Goal: Task Accomplishment & Management: Manage account settings

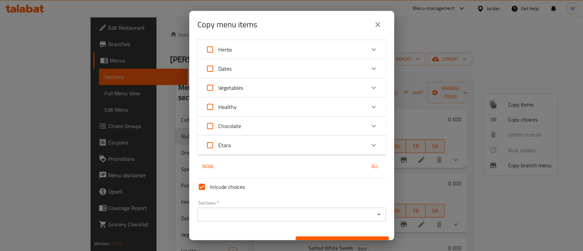
scroll to position [2929, 0]
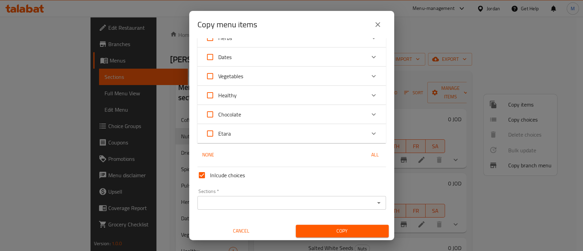
click at [249, 203] on input "Sections   *" at bounding box center [285, 203] width 173 height 10
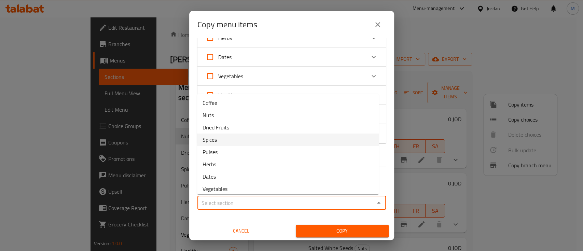
click at [254, 143] on li "Spices" at bounding box center [288, 140] width 182 height 12
type input "Spices"
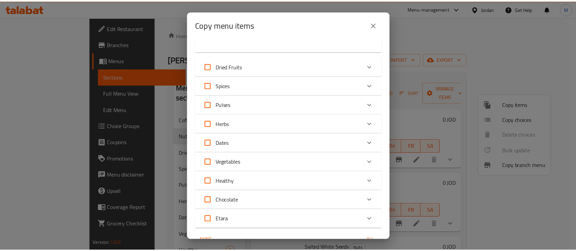
scroll to position [2930, 0]
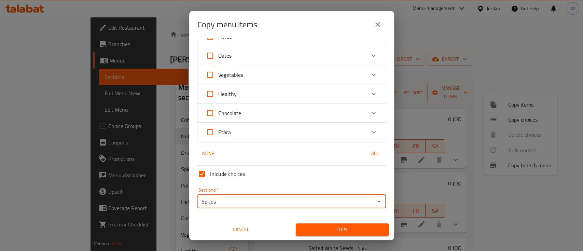
click at [361, 230] on span "Copy" at bounding box center [342, 229] width 82 height 9
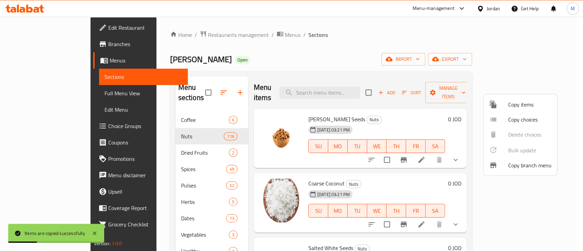
click at [358, 84] on div at bounding box center [291, 125] width 583 height 251
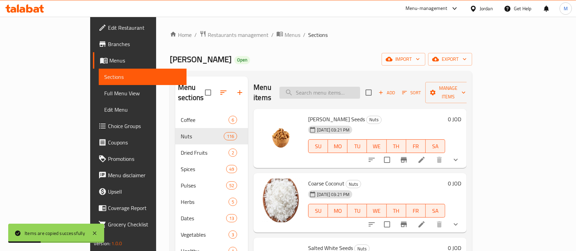
drag, startPoint x: 352, startPoint y: 85, endPoint x: 353, endPoint y: 88, distance: 3.8
click at [353, 88] on input "search" at bounding box center [319, 93] width 81 height 12
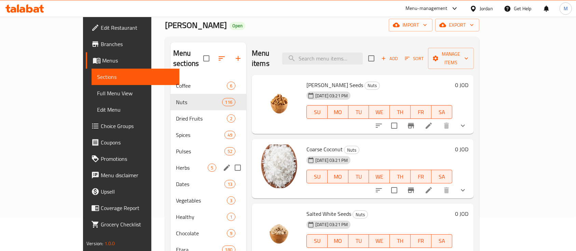
scroll to position [45, 0]
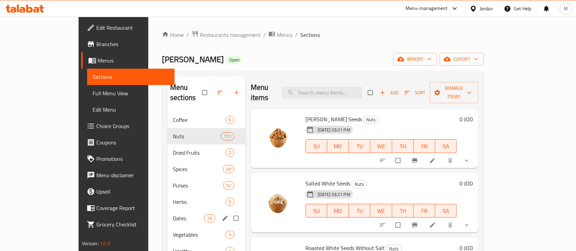
scroll to position [45, 0]
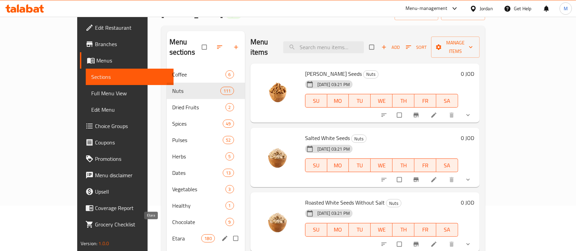
click at [172, 234] on span "Etara" at bounding box center [186, 238] width 29 height 8
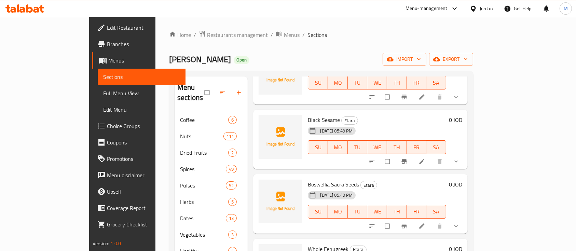
scroll to position [65, 0]
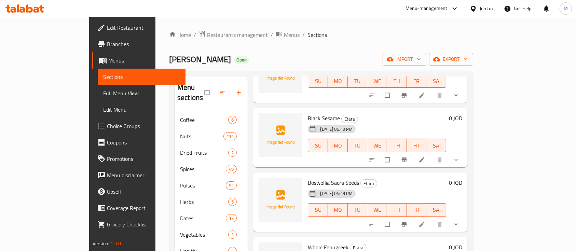
click at [432, 154] on li at bounding box center [422, 159] width 19 height 11
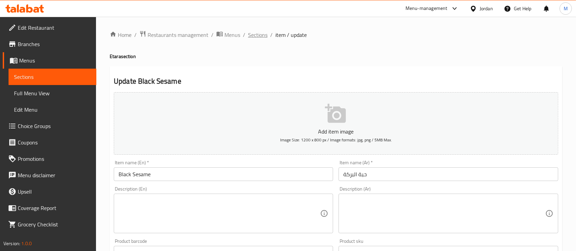
click at [260, 39] on span "Sections" at bounding box center [257, 35] width 19 height 8
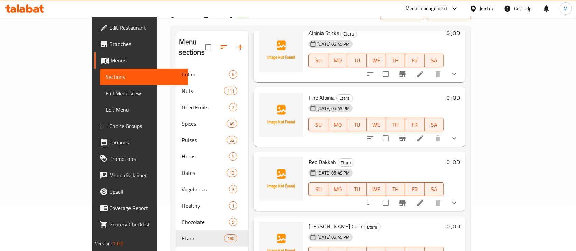
scroll to position [637, 0]
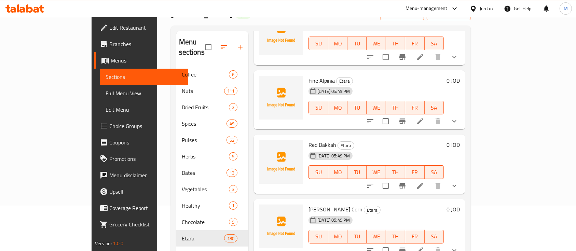
click at [308, 140] on span "Red Dakkah" at bounding box center [322, 145] width 28 height 10
click at [373, 140] on h6 "Red Dakkah Etara" at bounding box center [375, 145] width 135 height 10
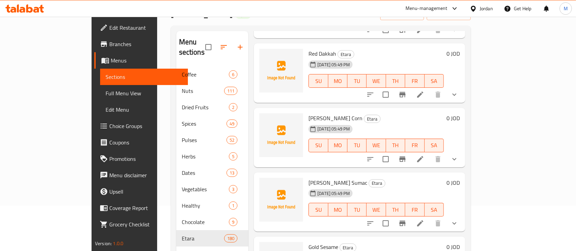
scroll to position [774, 0]
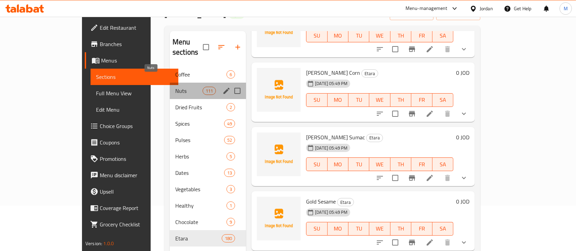
click at [175, 87] on span "Nuts" at bounding box center [188, 91] width 27 height 8
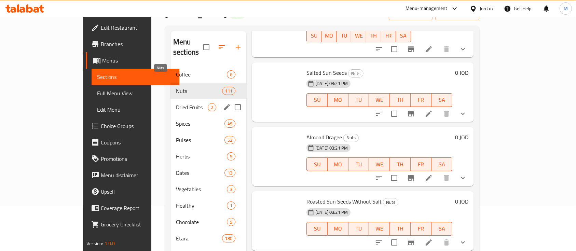
click at [176, 87] on span "Nuts" at bounding box center [199, 91] width 46 height 8
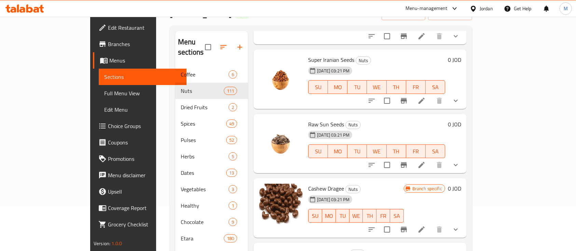
scroll to position [592, 0]
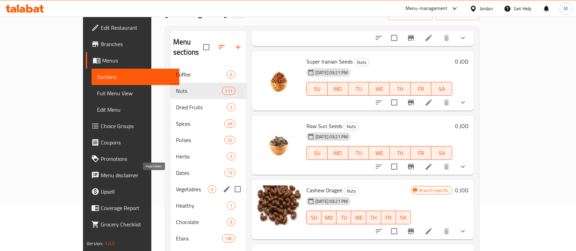
click at [176, 185] on span "Vegetables" at bounding box center [192, 189] width 32 height 8
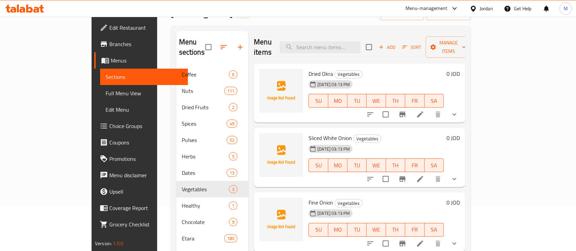
click at [424, 110] on icon at bounding box center [420, 114] width 8 height 8
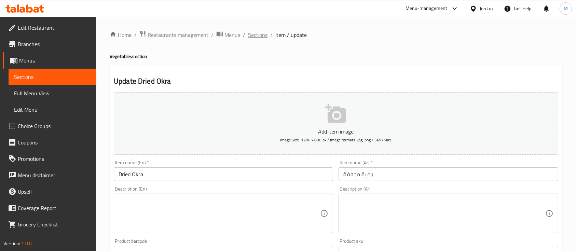
click at [263, 36] on span "Sections" at bounding box center [257, 35] width 19 height 8
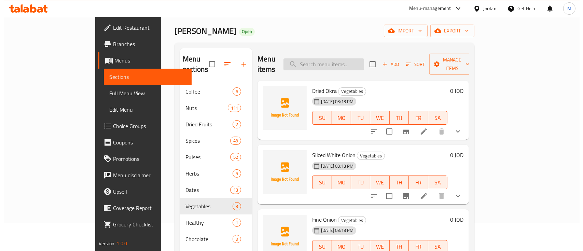
scroll to position [45, 0]
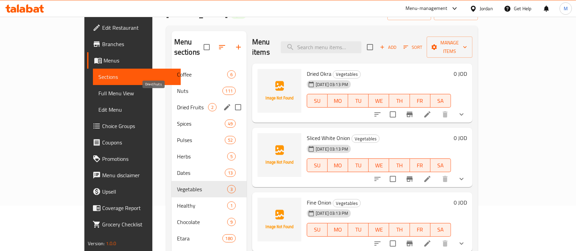
click at [177, 103] on span "Dried Fruits" at bounding box center [192, 107] width 31 height 8
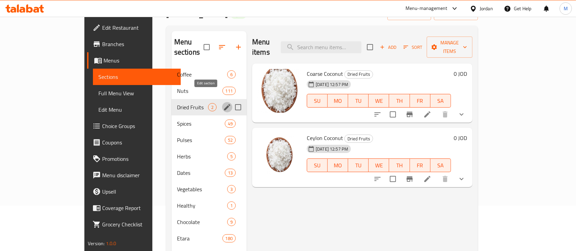
click at [223, 103] on icon "edit" at bounding box center [227, 107] width 8 height 8
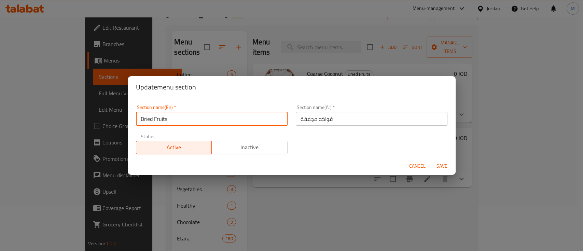
drag, startPoint x: 164, startPoint y: 122, endPoint x: 115, endPoint y: 122, distance: 48.8
click at [115, 122] on div "Update menu section Section name(En)   * Dried Fruits Section name(En) * Sectio…" at bounding box center [291, 125] width 583 height 251
paste input "Produc"
type input "Dried Products"
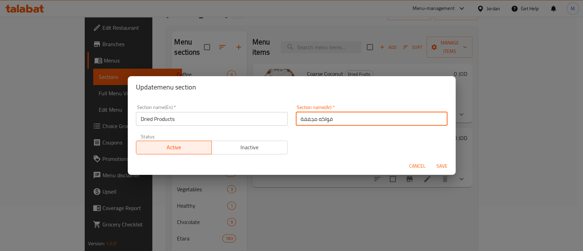
drag, startPoint x: 335, startPoint y: 118, endPoint x: 249, endPoint y: 122, distance: 85.8
click at [249, 122] on div "Section name(En)   * Dried Products Section name(En) * Section name(Ar)   * فوا…" at bounding box center [292, 130] width 320 height 58
type input "المجففات"
click at [447, 169] on span "Save" at bounding box center [442, 166] width 16 height 9
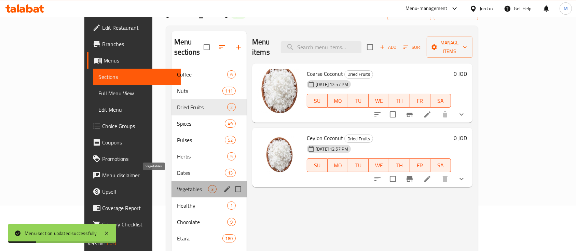
click at [177, 185] on span "Vegetables" at bounding box center [192, 189] width 31 height 8
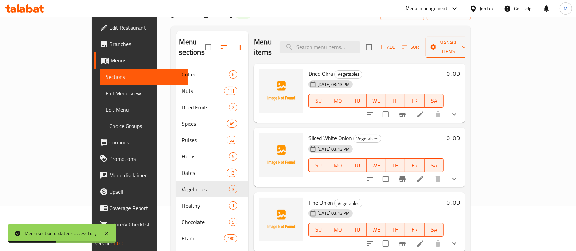
click at [466, 42] on span "Manage items" at bounding box center [448, 47] width 35 height 17
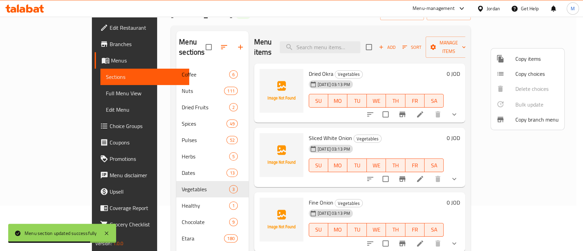
click at [541, 61] on span "Copy items" at bounding box center [536, 59] width 43 height 8
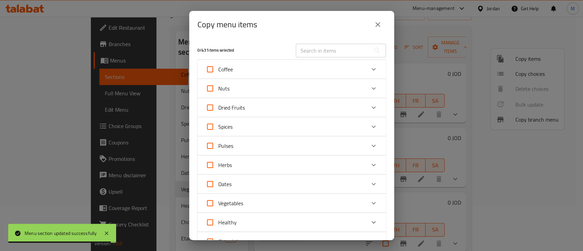
click at [212, 202] on input "Vegetables" at bounding box center [210, 203] width 16 height 16
checkbox input "true"
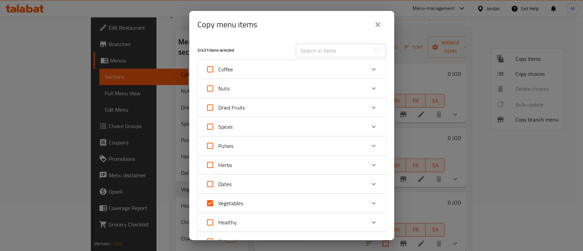
click at [369, 200] on icon "Expand" at bounding box center [373, 203] width 8 height 8
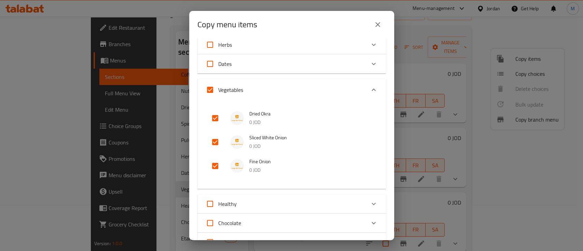
scroll to position [137, 0]
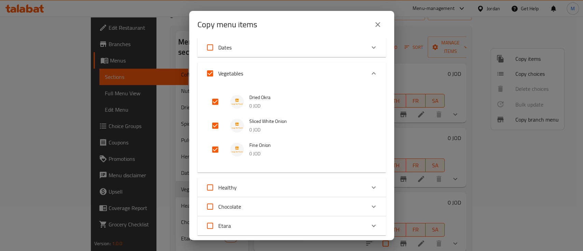
click at [369, 71] on icon "Expand" at bounding box center [373, 73] width 8 height 8
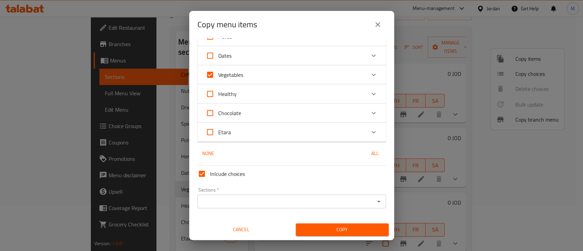
scroll to position [128, 0]
click at [257, 200] on input "Sections   *" at bounding box center [285, 202] width 173 height 10
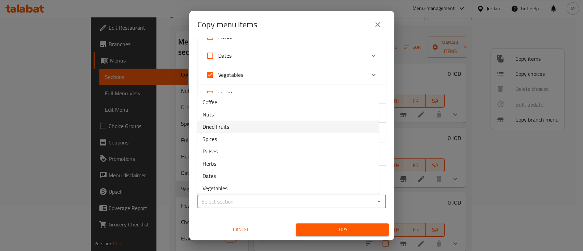
click at [246, 126] on li "Dried Fruits" at bounding box center [288, 127] width 182 height 12
type input "Dried Fruits"
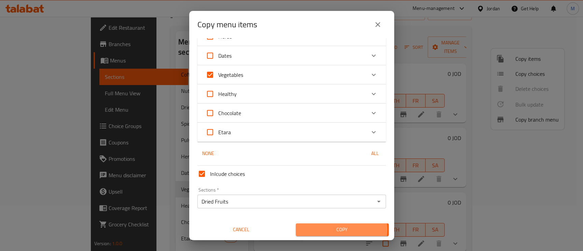
click at [337, 229] on span "Copy" at bounding box center [342, 229] width 82 height 9
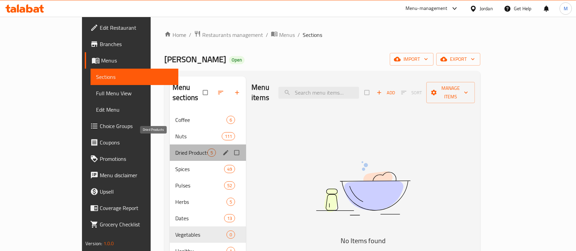
click at [175, 149] on span "Dried Products" at bounding box center [191, 153] width 32 height 8
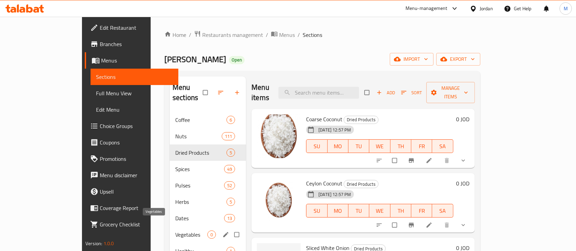
click at [175, 230] on span "Vegetables" at bounding box center [191, 234] width 32 height 8
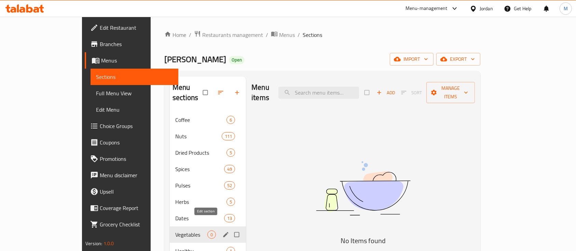
click at [222, 231] on icon "edit" at bounding box center [225, 234] width 7 height 7
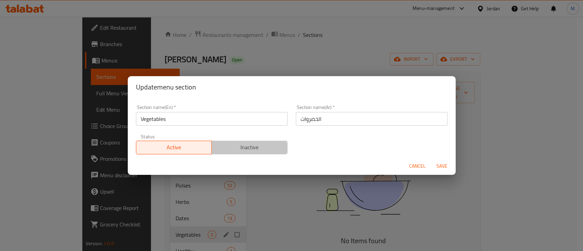
click at [265, 143] on span "Inactive" at bounding box center [249, 147] width 70 height 10
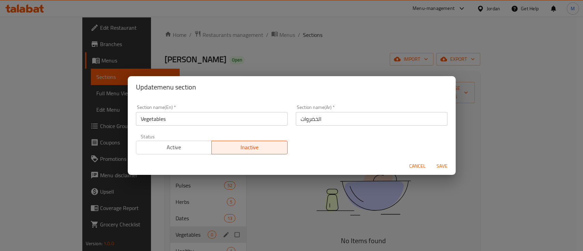
click at [446, 166] on span "Save" at bounding box center [442, 166] width 16 height 9
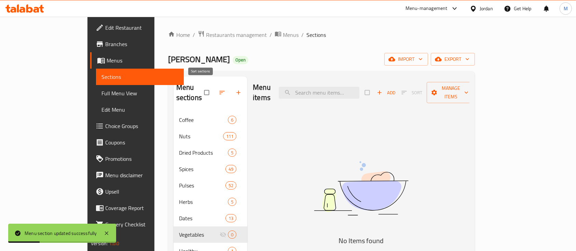
click at [219, 89] on icon "button" at bounding box center [222, 92] width 7 height 7
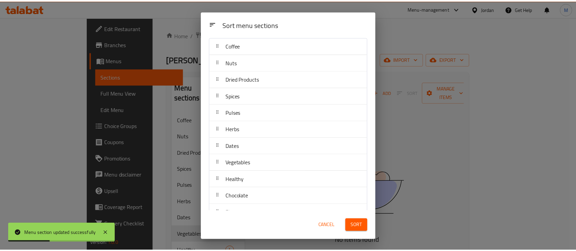
scroll to position [31, 0]
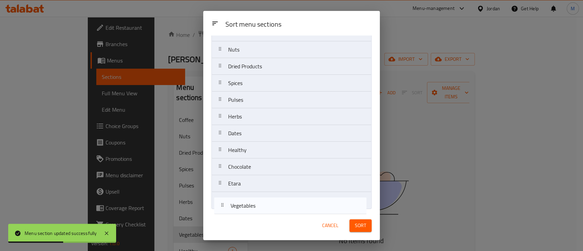
drag, startPoint x: 269, startPoint y: 152, endPoint x: 271, endPoint y: 210, distance: 57.8
click at [271, 210] on div "Sort menu sections Coffee Nuts Dried Products Spices Pulses Herbs Dates Vegetab…" at bounding box center [291, 124] width 177 height 176
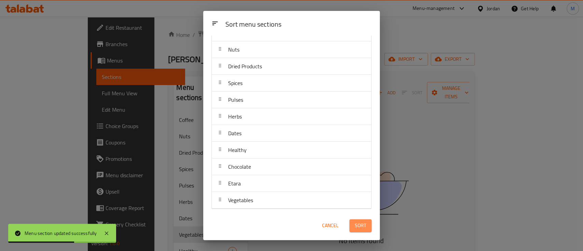
click at [359, 225] on span "Sort" at bounding box center [360, 225] width 11 height 9
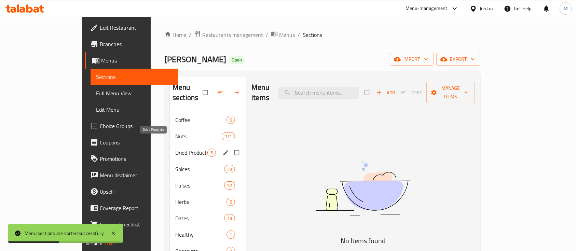
click at [175, 149] on span "Dried Products" at bounding box center [191, 153] width 32 height 8
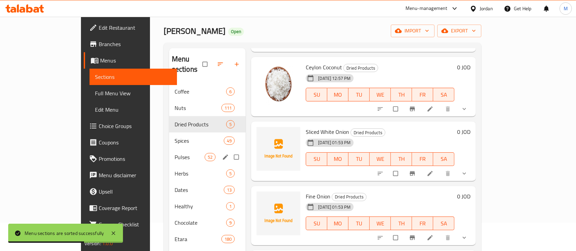
scroll to position [45, 0]
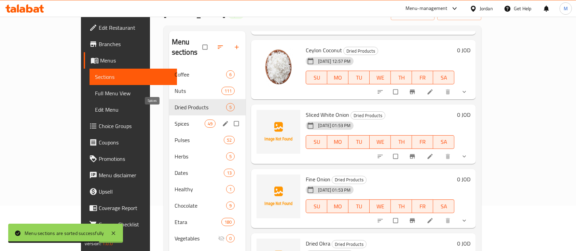
click at [174, 120] on span "Spices" at bounding box center [189, 124] width 30 height 8
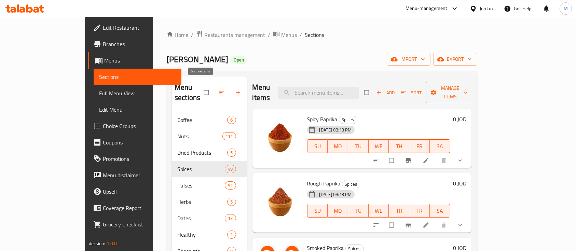
click at [218, 90] on icon "button" at bounding box center [221, 92] width 7 height 7
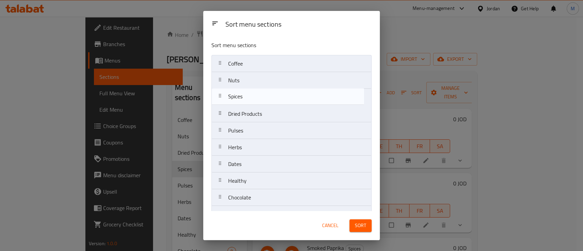
drag, startPoint x: 256, startPoint y: 120, endPoint x: 255, endPoint y: 98, distance: 22.2
click at [255, 98] on nav "Coffee Nuts Dried Products Spices Pulses Herbs Dates Healthy Chocolate Etara Ve…" at bounding box center [291, 147] width 160 height 185
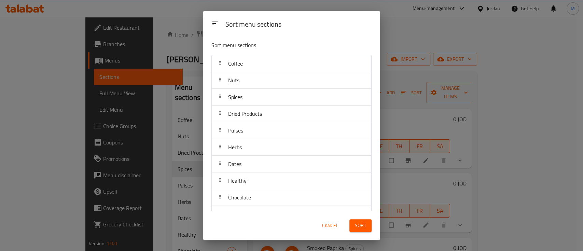
click at [355, 223] on span "Sort" at bounding box center [360, 225] width 11 height 9
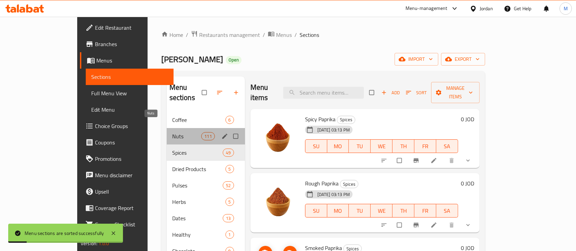
click at [172, 132] on span "Nuts" at bounding box center [186, 136] width 29 height 8
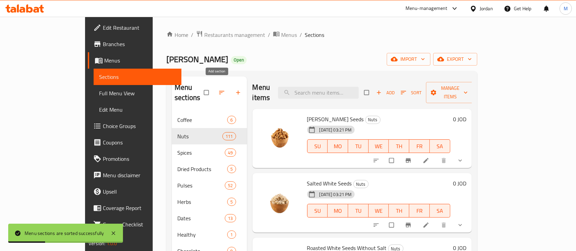
click at [235, 89] on icon "button" at bounding box center [238, 92] width 7 height 7
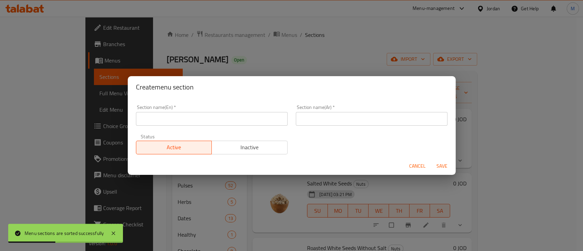
click at [182, 122] on input "text" at bounding box center [212, 119] width 152 height 14
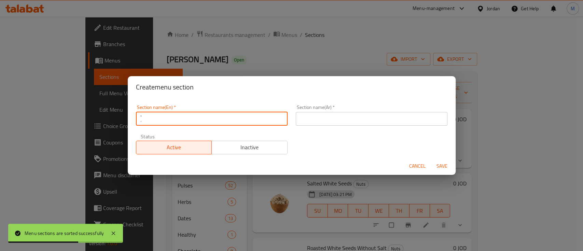
type input "ٌ"
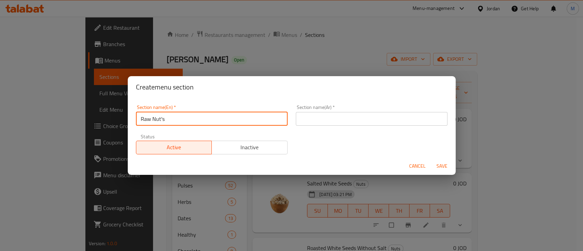
type input "Raw Nut's"
click at [329, 119] on input "text" at bounding box center [372, 119] width 152 height 14
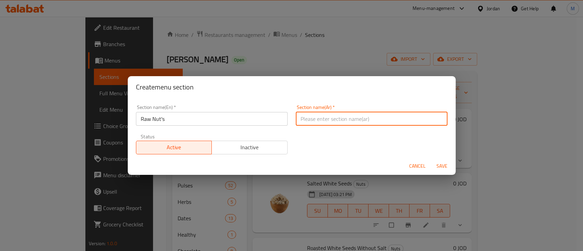
paste input "المكسرات النيئة"
click at [302, 118] on input "المكسرات النيئة" at bounding box center [372, 119] width 152 height 14
click at [347, 121] on input "المكسرات النية" at bounding box center [372, 119] width 152 height 14
type input "المكسرات النية"
click at [442, 167] on span "Save" at bounding box center [442, 166] width 16 height 9
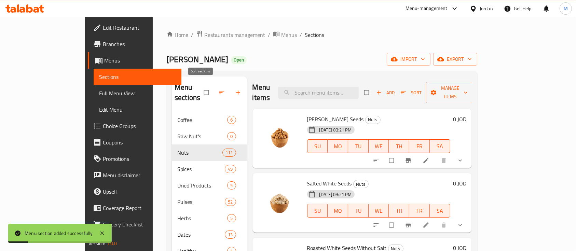
click at [214, 89] on button "button" at bounding box center [222, 92] width 16 height 15
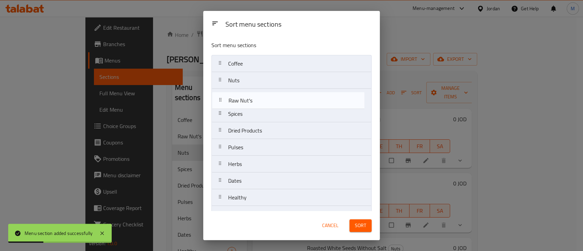
drag, startPoint x: 277, startPoint y: 85, endPoint x: 278, endPoint y: 107, distance: 21.9
click at [278, 107] on nav "Coffee Raw Nut's Nuts Spices Dried Products Pulses Herbs Dates Healthy Chocolat…" at bounding box center [291, 155] width 160 height 201
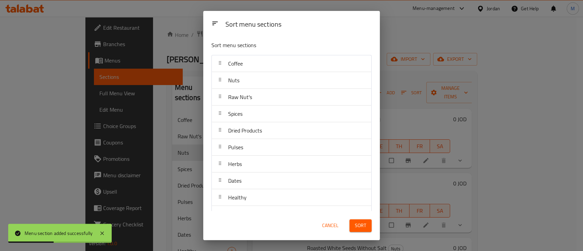
click at [362, 223] on span "Sort" at bounding box center [360, 225] width 11 height 9
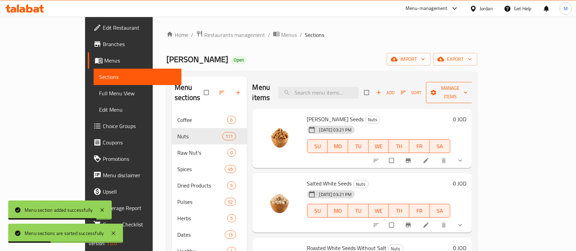
click at [469, 87] on span "Manage items" at bounding box center [450, 92] width 38 height 17
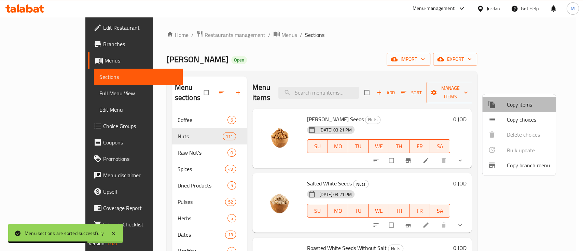
click at [534, 105] on span "Copy items" at bounding box center [528, 104] width 43 height 8
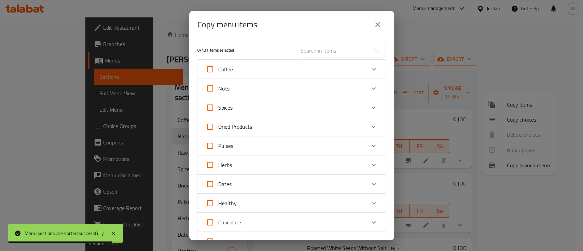
click at [369, 90] on icon "Expand" at bounding box center [373, 88] width 8 height 8
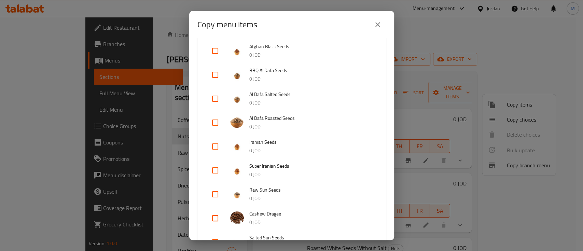
scroll to position [182, 0]
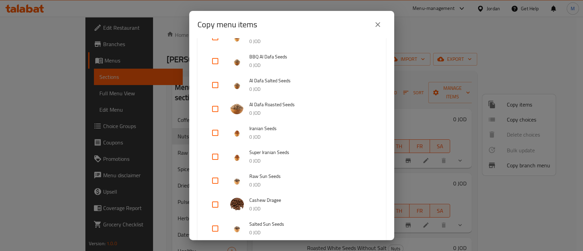
click at [218, 180] on input "checkbox" at bounding box center [215, 180] width 16 height 16
checkbox input "true"
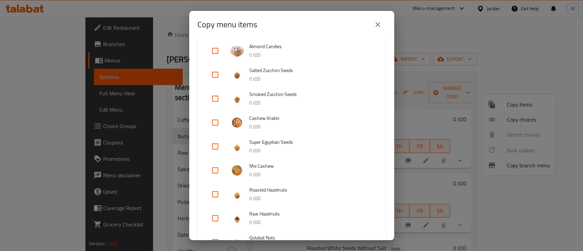
scroll to position [501, 0]
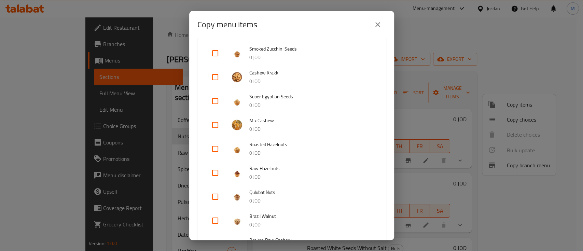
click at [213, 171] on input "checkbox" at bounding box center [215, 173] width 16 height 16
checkbox input "true"
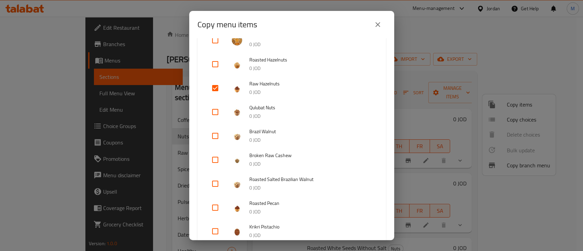
scroll to position [592, 0]
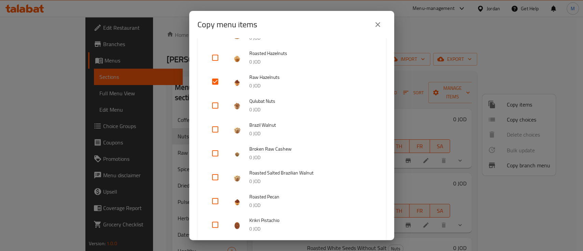
click at [261, 124] on span "Brazil Walnut" at bounding box center [310, 125] width 123 height 9
copy span "Brazil Walnut"
click at [217, 129] on input "checkbox" at bounding box center [215, 129] width 16 height 16
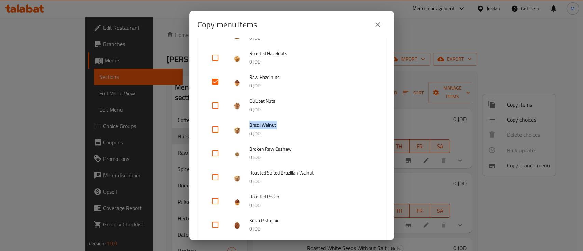
checkbox input "true"
click at [218, 153] on input "checkbox" at bounding box center [215, 153] width 16 height 16
checkbox input "true"
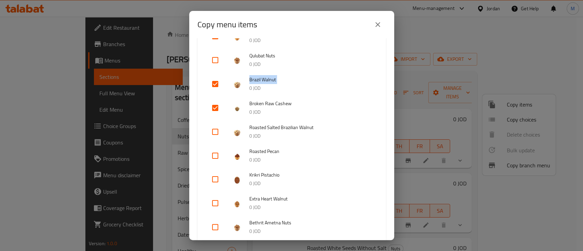
scroll to position [683, 0]
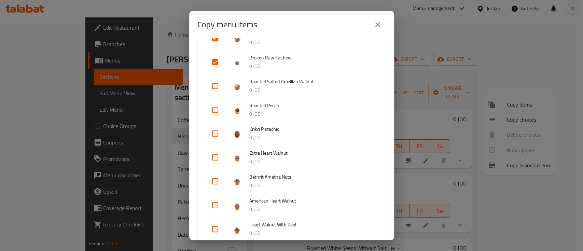
click at [281, 152] on span "Extra Heart Walnut" at bounding box center [310, 153] width 123 height 9
copy span "Extra Heart Walnut"
click at [216, 155] on input "checkbox" at bounding box center [215, 157] width 16 height 16
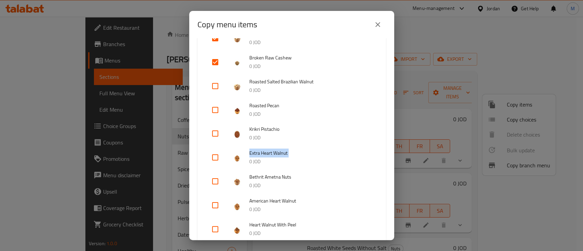
checkbox input "true"
click at [289, 199] on span "American Heart Walnut" at bounding box center [310, 201] width 123 height 9
click at [216, 204] on input "checkbox" at bounding box center [215, 205] width 16 height 16
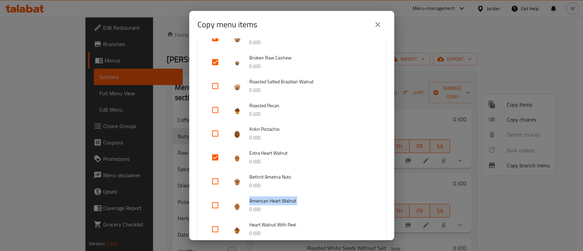
checkbox input "true"
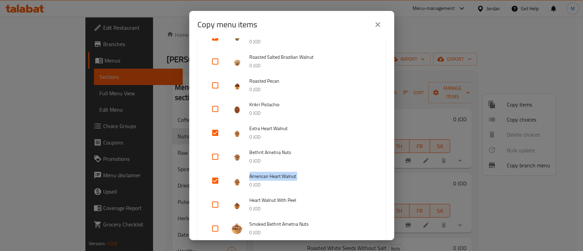
scroll to position [728, 0]
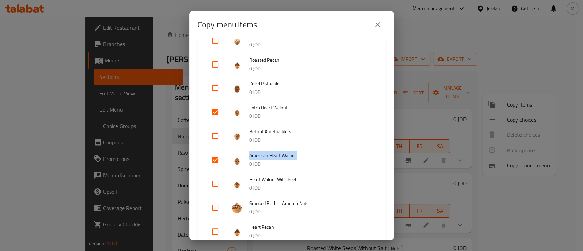
click at [216, 181] on input "checkbox" at bounding box center [215, 184] width 16 height 16
checkbox input "true"
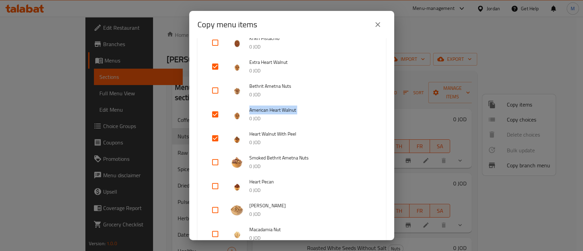
click at [218, 182] on input "checkbox" at bounding box center [215, 186] width 16 height 16
checkbox input "true"
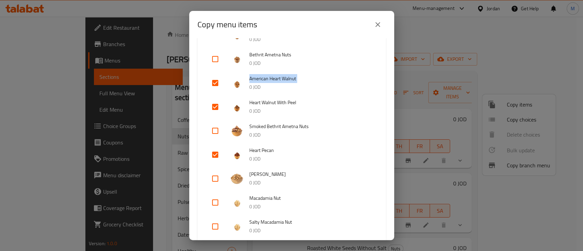
scroll to position [820, 0]
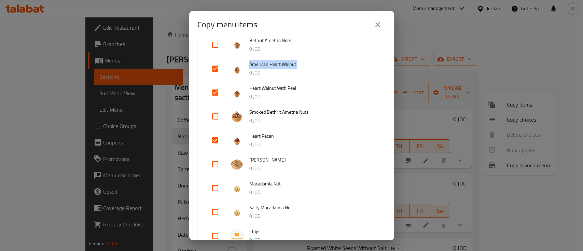
click at [218, 163] on input "checkbox" at bounding box center [215, 164] width 16 height 16
checkbox input "true"
click at [213, 188] on input "checkbox" at bounding box center [215, 188] width 16 height 16
checkbox input "true"
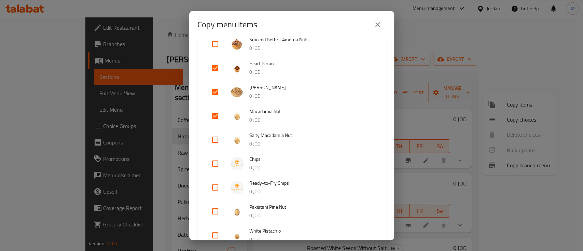
scroll to position [910, 0]
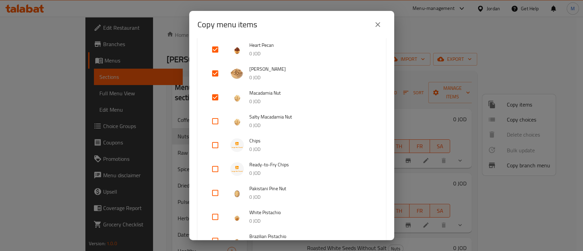
click at [212, 168] on input "checkbox" at bounding box center [215, 169] width 16 height 16
checkbox input "true"
click at [213, 191] on input "checkbox" at bounding box center [215, 193] width 16 height 16
checkbox input "true"
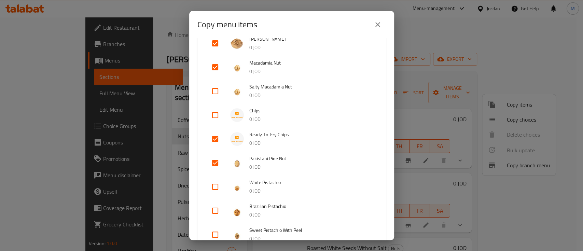
scroll to position [956, 0]
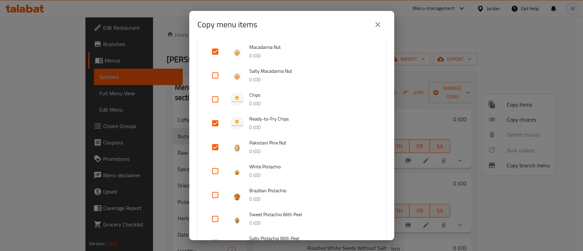
click at [267, 167] on span "White Pistachio" at bounding box center [310, 167] width 123 height 9
copy span "White Pistachio"
click at [218, 169] on input "checkbox" at bounding box center [215, 171] width 16 height 16
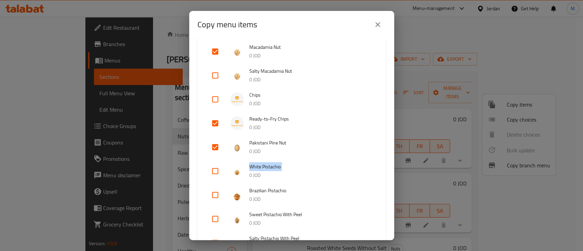
checkbox input "true"
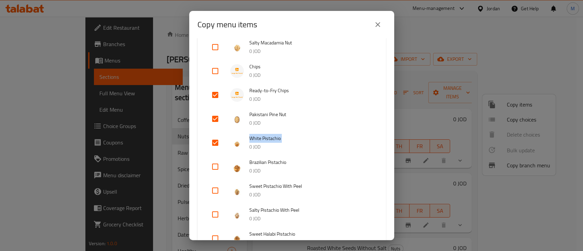
scroll to position [1002, 0]
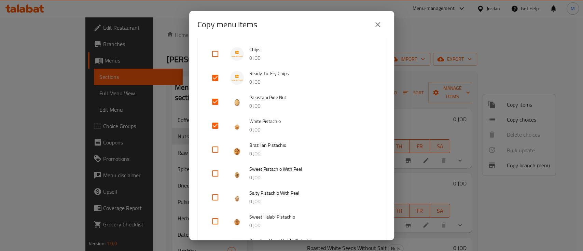
click at [261, 145] on span "Brazilian Pistachio" at bounding box center [310, 145] width 123 height 9
copy span "Brazilian Pistachio"
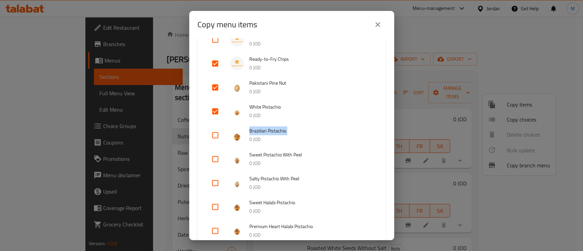
scroll to position [1016, 0]
click at [265, 157] on span "Sweet Pistachio With Peel" at bounding box center [310, 154] width 123 height 9
copy span "Sweet Pistachio With Peel"
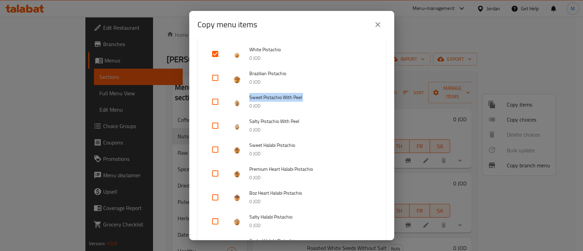
scroll to position [1074, 0]
click at [266, 144] on span "Sweet Halabi Pistachio" at bounding box center [310, 145] width 123 height 9
copy span "Sweet Halabi Pistachio"
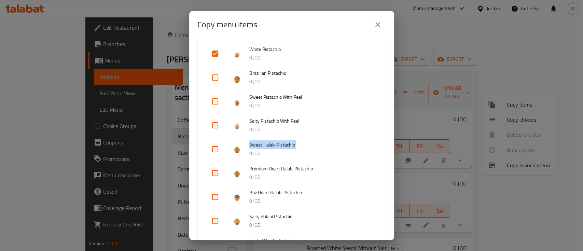
click at [217, 173] on input "checkbox" at bounding box center [215, 173] width 16 height 16
copy span "Sweet Halabi Pistachio"
click at [275, 168] on span "Premium Heart Halabi Pistachio" at bounding box center [310, 169] width 123 height 9
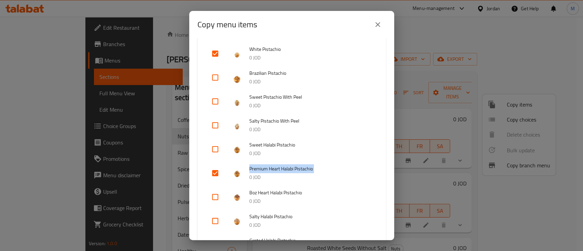
click at [275, 168] on span "Premium Heart Halabi Pistachio" at bounding box center [310, 169] width 123 height 9
copy span "Premium Heart Halabi Pistachio"
click at [215, 172] on input "checkbox" at bounding box center [215, 173] width 16 height 16
checkbox input "false"
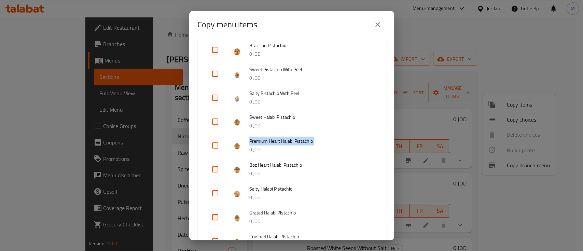
scroll to position [1102, 0]
click at [217, 168] on input "checkbox" at bounding box center [215, 169] width 16 height 16
checkbox input "true"
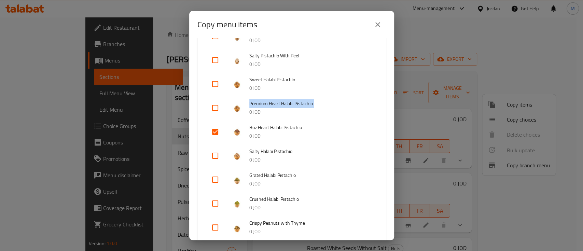
scroll to position [1143, 0]
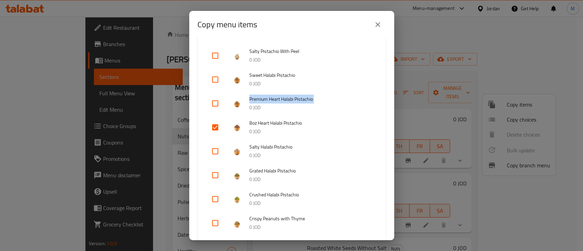
click at [217, 176] on input "checkbox" at bounding box center [215, 175] width 16 height 16
checkbox input "true"
click at [219, 198] on input "checkbox" at bounding box center [215, 199] width 16 height 16
checkbox input "true"
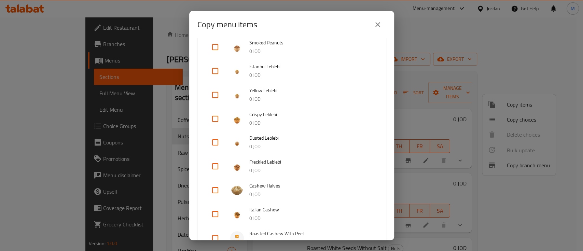
scroll to position [1439, 0]
click at [214, 188] on input "checkbox" at bounding box center [215, 189] width 16 height 16
checkbox input "true"
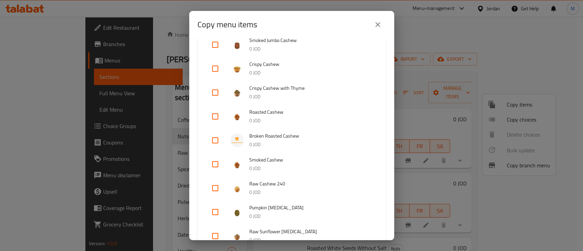
scroll to position [1681, 0]
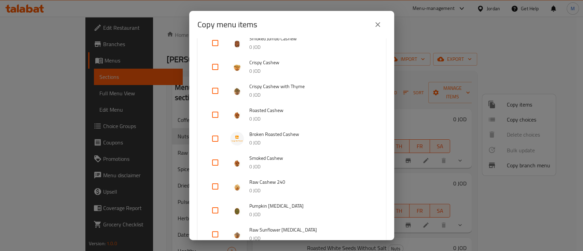
click at [216, 187] on input "checkbox" at bounding box center [215, 186] width 16 height 16
checkbox input "true"
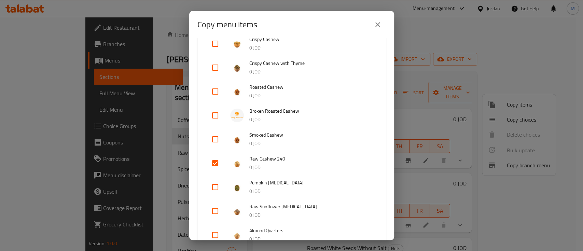
scroll to position [1706, 0]
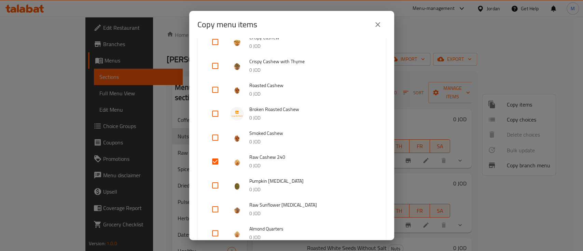
click at [218, 185] on input "checkbox" at bounding box center [215, 185] width 16 height 16
checkbox input "true"
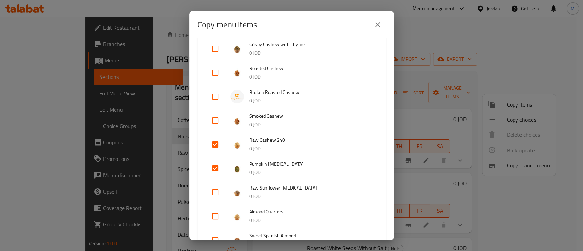
scroll to position [1725, 0]
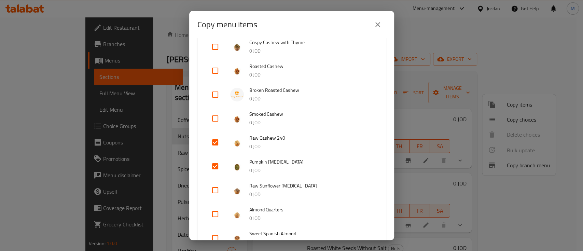
drag, startPoint x: 216, startPoint y: 190, endPoint x: 261, endPoint y: 187, distance: 45.2
click at [217, 190] on input "checkbox" at bounding box center [215, 190] width 16 height 16
checkbox input "true"
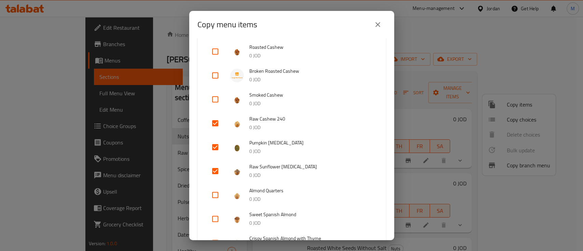
scroll to position [1747, 0]
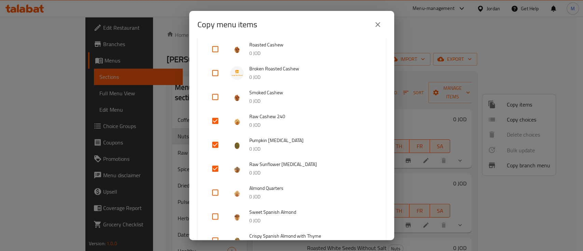
click at [216, 194] on input "checkbox" at bounding box center [215, 192] width 16 height 16
checkbox input "true"
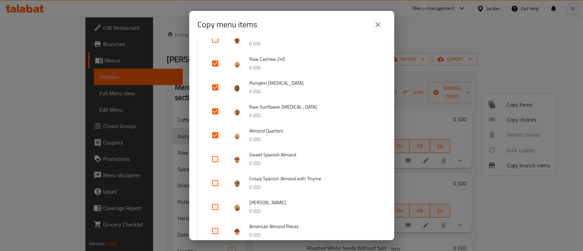
scroll to position [1806, 0]
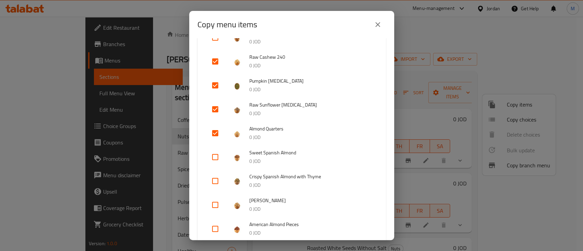
click at [219, 204] on input "checkbox" at bounding box center [215, 205] width 16 height 16
checkbox input "true"
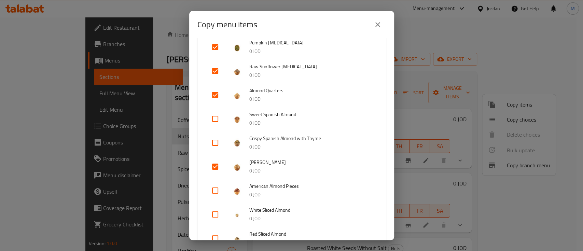
scroll to position [1845, 0]
click at [283, 187] on span "American Almond Pieces" at bounding box center [310, 185] width 123 height 9
copy span "American Almond Pieces"
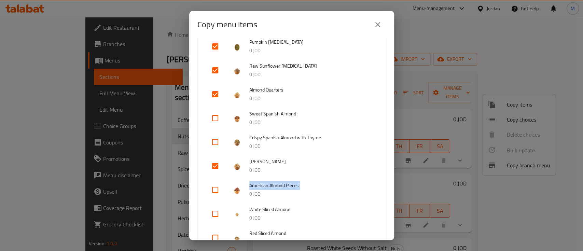
click at [213, 187] on input "checkbox" at bounding box center [215, 190] width 16 height 16
checkbox input "true"
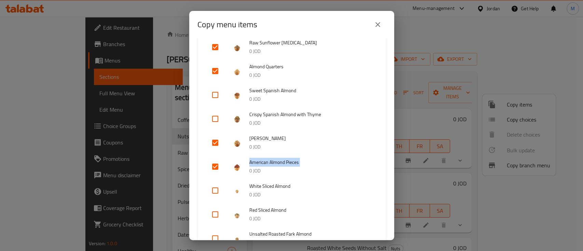
scroll to position [1891, 0]
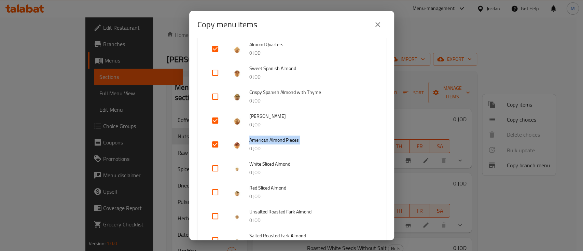
click at [216, 168] on input "checkbox" at bounding box center [215, 168] width 16 height 16
checkbox input "true"
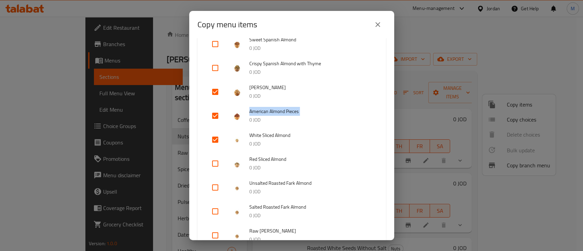
scroll to position [1936, 0]
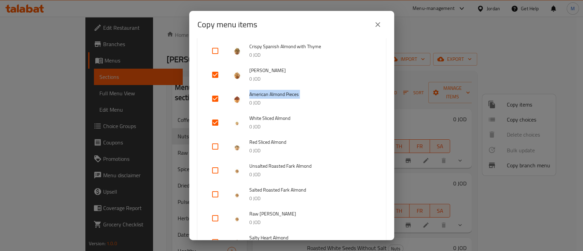
click at [219, 146] on input "checkbox" at bounding box center [215, 146] width 16 height 16
checkbox input "true"
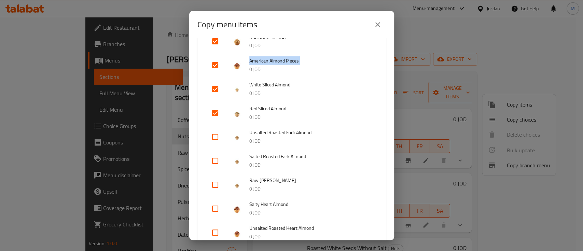
scroll to position [1971, 0]
click at [215, 183] on input "checkbox" at bounding box center [215, 183] width 16 height 16
checkbox input "true"
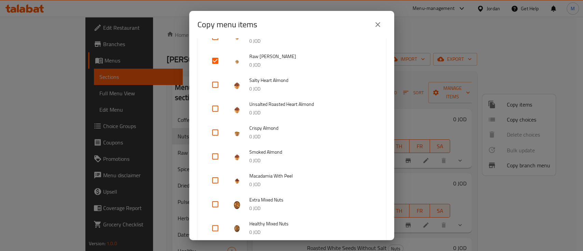
scroll to position [2094, 0]
click at [270, 176] on span "Macadamia With Peel" at bounding box center [310, 175] width 123 height 9
copy span "Macadamia With Peel"
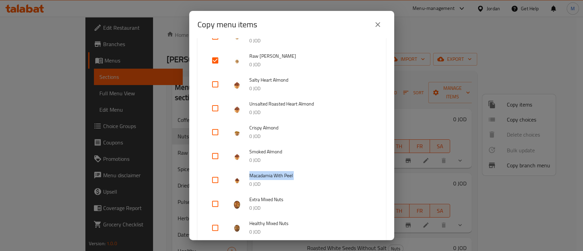
click at [219, 180] on input "checkbox" at bounding box center [215, 180] width 16 height 16
checkbox input "true"
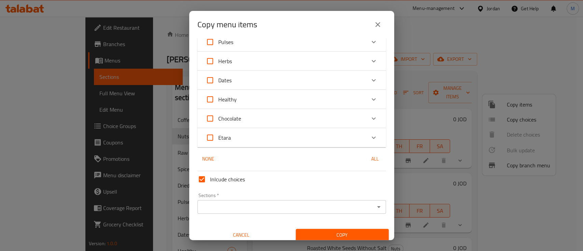
scroll to position [2792, 0]
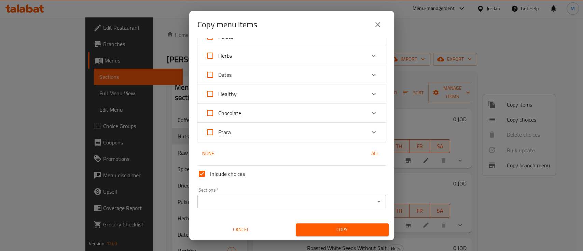
click at [228, 203] on input "Sections   *" at bounding box center [285, 202] width 173 height 10
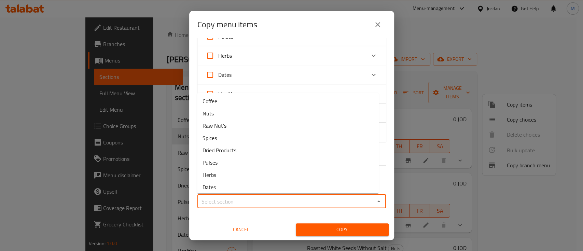
scroll to position [0, 0]
click at [237, 129] on li "Raw Nut's" at bounding box center [288, 126] width 182 height 12
type input "Raw Nut's"
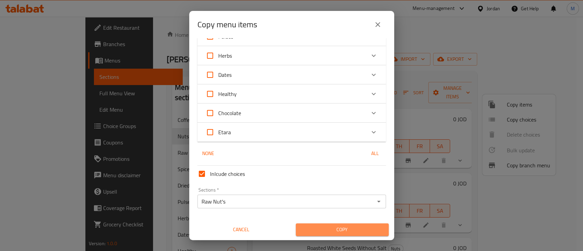
click at [340, 229] on span "Copy" at bounding box center [342, 229] width 82 height 9
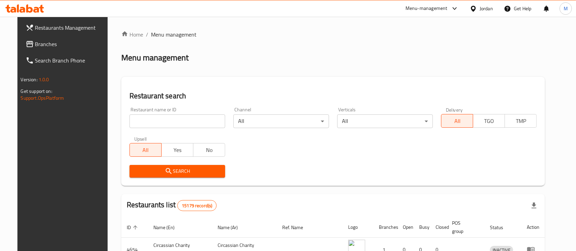
click at [167, 123] on input "search" at bounding box center [177, 121] width 96 height 14
type input "عمتنا"
click button "Search" at bounding box center [177, 171] width 96 height 13
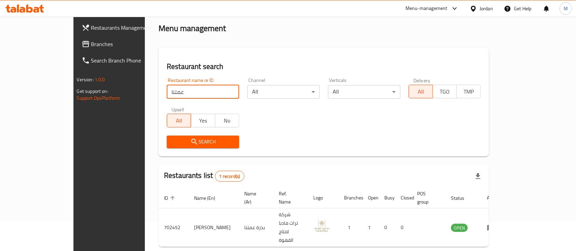
scroll to position [40, 0]
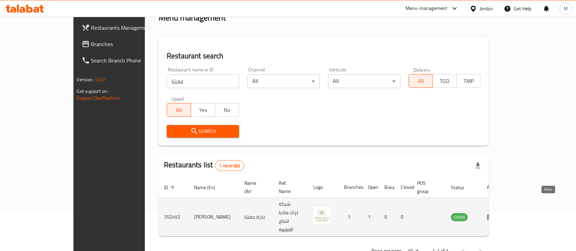
click at [495, 213] on icon "enhanced table" at bounding box center [491, 217] width 8 height 8
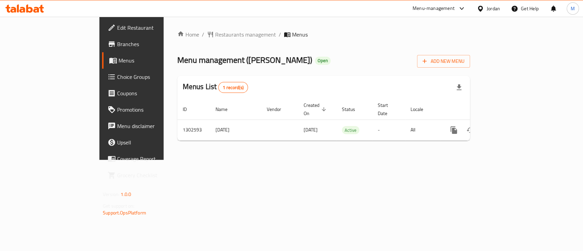
click at [117, 44] on span "Branches" at bounding box center [154, 44] width 74 height 8
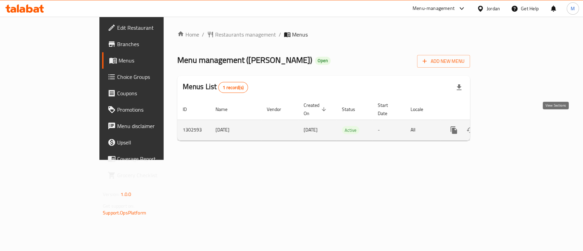
click at [507, 126] on icon "enhanced table" at bounding box center [503, 130] width 8 height 8
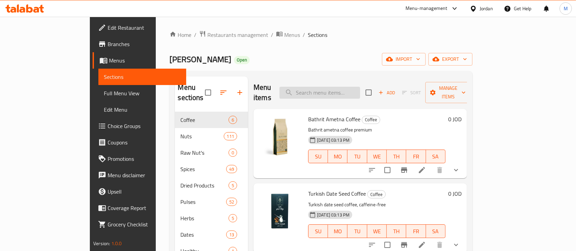
click at [360, 89] on input "search" at bounding box center [319, 93] width 81 height 12
paste input "Brazil Walnut"
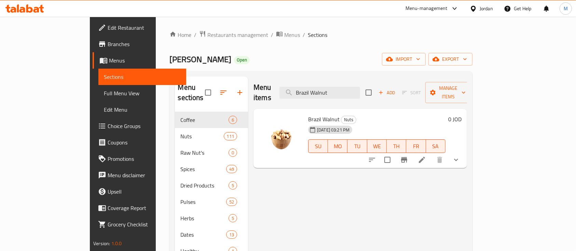
type input "Brazil Walnut"
click at [431, 154] on li at bounding box center [421, 160] width 19 height 12
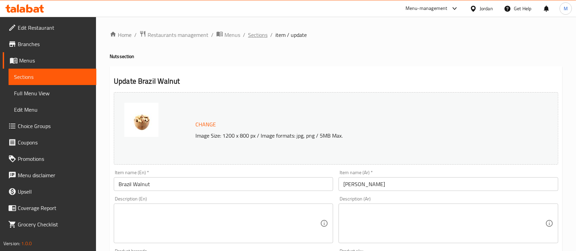
click at [256, 34] on span "Sections" at bounding box center [257, 35] width 19 height 8
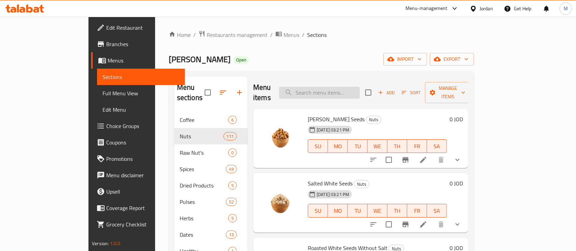
click at [360, 87] on input "search" at bounding box center [319, 93] width 81 height 12
paste input "Extra Heart Walnut"
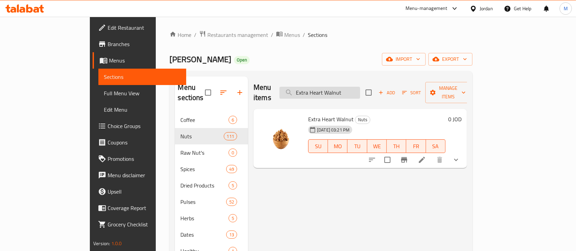
paste input "White Pistachio"
type input "White Pistachio"
click at [426, 156] on icon at bounding box center [422, 160] width 8 height 8
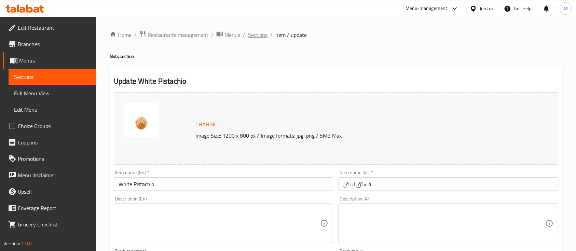
click at [262, 33] on span "Sections" at bounding box center [257, 35] width 19 height 8
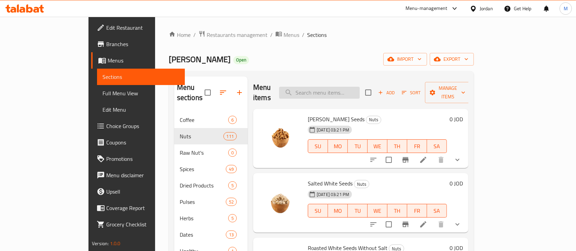
click at [349, 87] on input "search" at bounding box center [319, 93] width 81 height 12
paste input "Brazilian Pistachio"
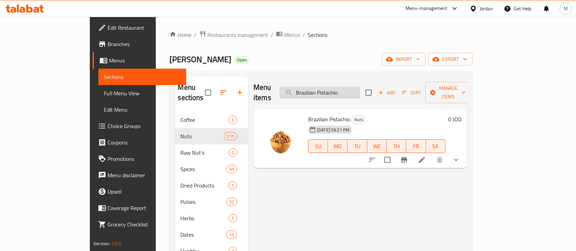
click at [341, 89] on input "Brazilian Pistachio" at bounding box center [319, 93] width 81 height 12
paste input "Sweet Pistachio With Peel"
click at [343, 89] on input "Sweet Pistachio With PeelPistachio" at bounding box center [319, 93] width 81 height 12
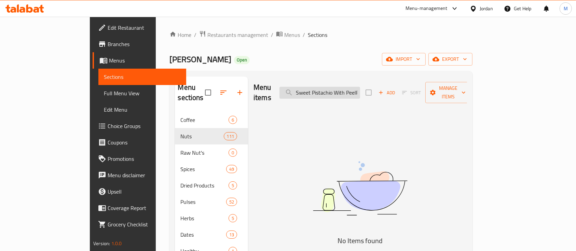
click at [343, 89] on input "Sweet Pistachio With PeelPistachio" at bounding box center [319, 93] width 81 height 12
paste input "search"
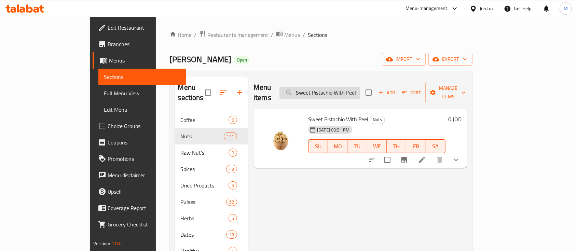
click at [360, 89] on input "Sweet Pistachio With Peel" at bounding box center [319, 93] width 81 height 12
paste input "Halabi Pistachio"
click at [355, 89] on input "Sweet Halabi Pistachio" at bounding box center [319, 93] width 81 height 12
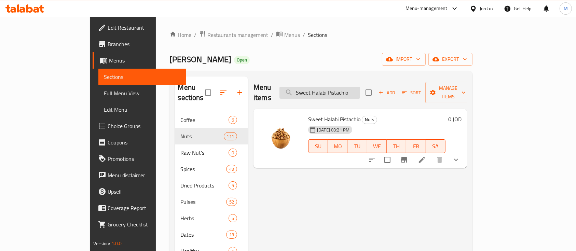
click at [355, 89] on input "Sweet Halabi Pistachio" at bounding box center [319, 93] width 81 height 12
paste input "Premium Hear"
click at [360, 87] on input "Premium Heart Halabi Pistachio" at bounding box center [319, 93] width 81 height 12
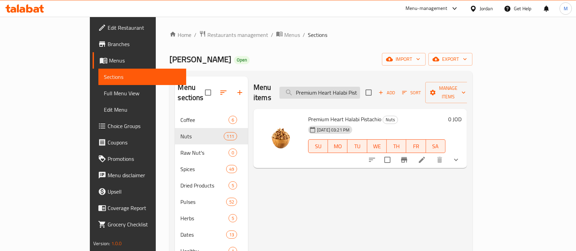
click at [360, 87] on input "Premium Heart Halabi Pistachio" at bounding box center [319, 93] width 81 height 12
paste input "American Almond Pieces"
type input "American Almond Pieces"
click at [425, 157] on icon at bounding box center [422, 160] width 6 height 6
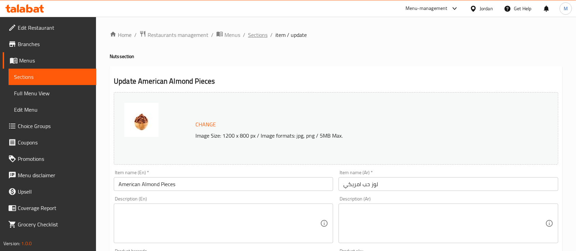
click at [263, 35] on span "Sections" at bounding box center [257, 35] width 19 height 8
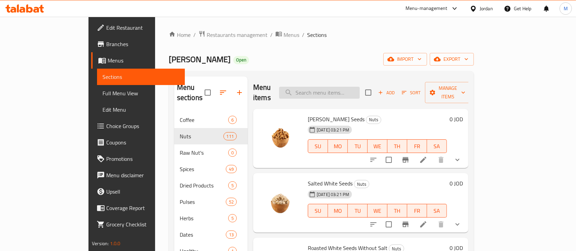
click at [360, 93] on input "search" at bounding box center [319, 93] width 81 height 12
paste input "Macadamia With Peel"
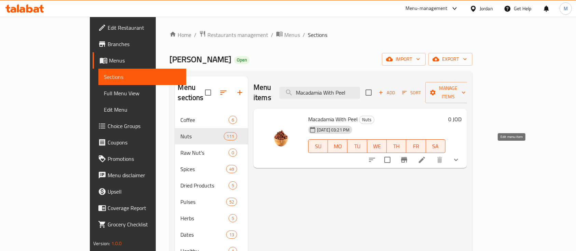
type input "Macadamia With Peel"
click at [425, 157] on icon at bounding box center [422, 160] width 6 height 6
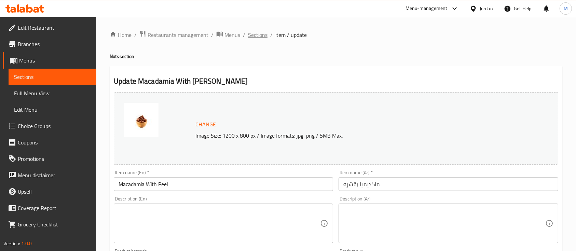
click at [263, 37] on span "Sections" at bounding box center [257, 35] width 19 height 8
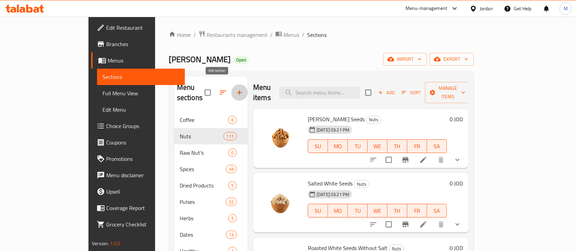
click at [235, 88] on icon "button" at bounding box center [239, 92] width 8 height 8
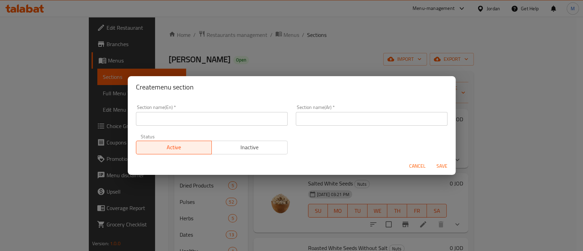
click at [330, 119] on input "text" at bounding box center [372, 119] width 152 height 14
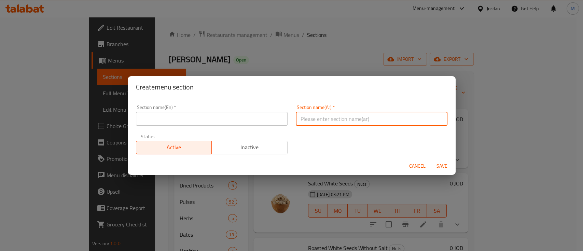
paste input "الحلويات 🍬"
type input "الحلويات 🍬"
click at [253, 121] on input "text" at bounding box center [212, 119] width 152 height 14
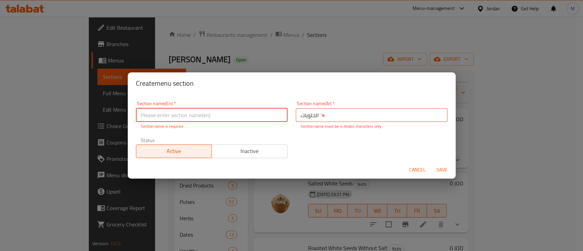
paste input "Sweets"
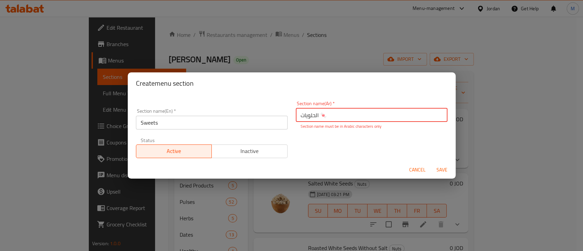
drag, startPoint x: 324, startPoint y: 115, endPoint x: 318, endPoint y: 113, distance: 6.0
click at [318, 113] on input "الحلويات 🍬" at bounding box center [372, 115] width 152 height 14
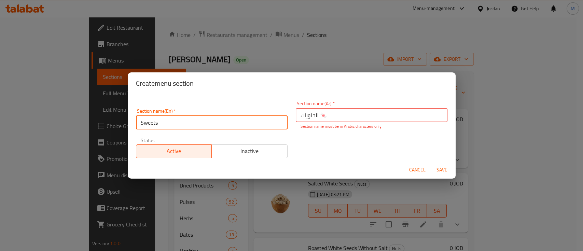
click at [242, 123] on input "Sweets" at bounding box center [212, 123] width 152 height 14
paste input "🍬"
click at [247, 132] on div "Section name(En)   * Sweets 🍬 Section name(En) *" at bounding box center [212, 118] width 160 height 29
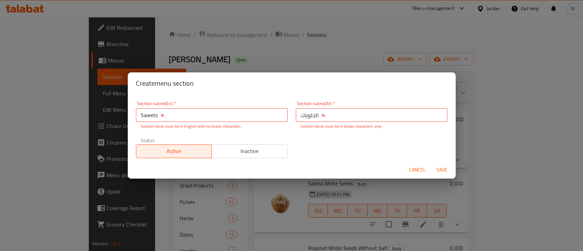
click at [441, 169] on span "Save" at bounding box center [442, 170] width 16 height 9
drag, startPoint x: 184, startPoint y: 113, endPoint x: 162, endPoint y: 114, distance: 22.2
click at [162, 114] on input "Sweets 🍬" at bounding box center [212, 115] width 152 height 14
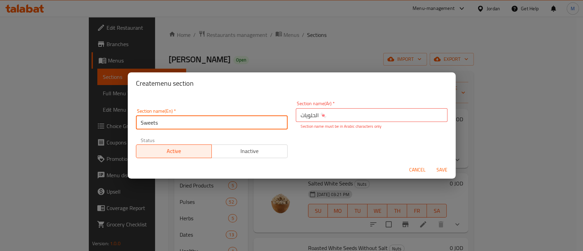
type input "Sweets"
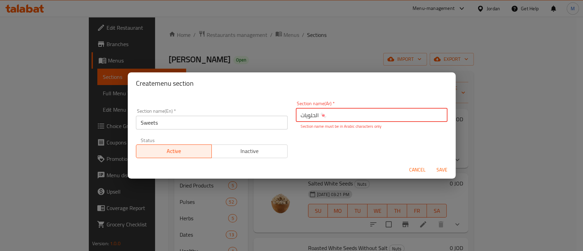
drag, startPoint x: 317, startPoint y: 115, endPoint x: 322, endPoint y: 115, distance: 4.4
click at [322, 115] on input "الحلويات 🍬" at bounding box center [372, 115] width 152 height 14
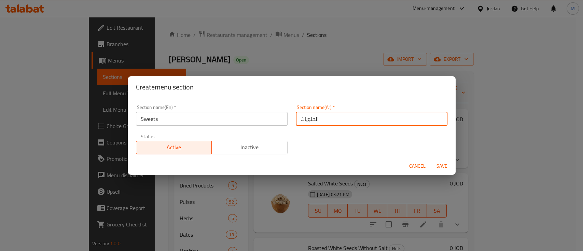
type input "الحلويات"
click at [313, 138] on div "Section name(En)   * Sweets Section name(En) * Section name(Ar)   * الحلويات Se…" at bounding box center [292, 130] width 320 height 58
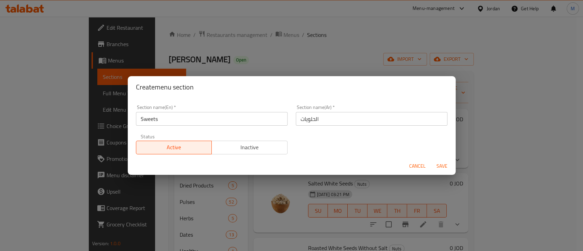
click at [444, 165] on span "Save" at bounding box center [442, 166] width 16 height 9
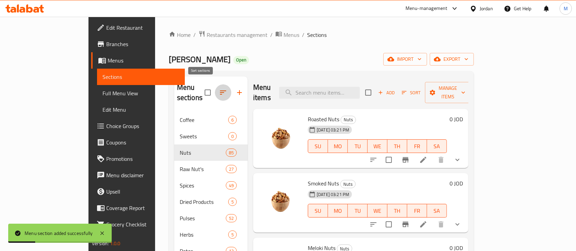
click at [215, 86] on button "button" at bounding box center [223, 92] width 16 height 16
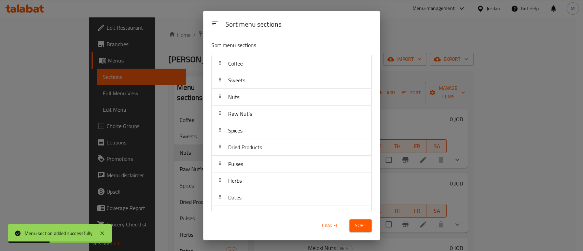
click at [401, 89] on div "Sort menu sections Sort menu sections Coffee Sweets Nuts Raw Nut's Spices Dried…" at bounding box center [291, 125] width 583 height 251
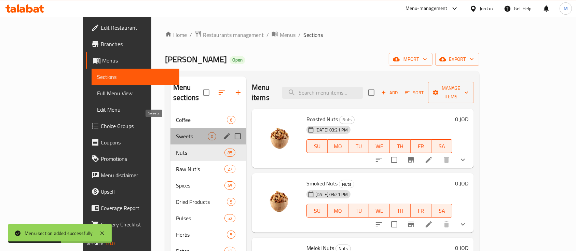
click at [176, 132] on span "Sweets" at bounding box center [192, 136] width 32 height 8
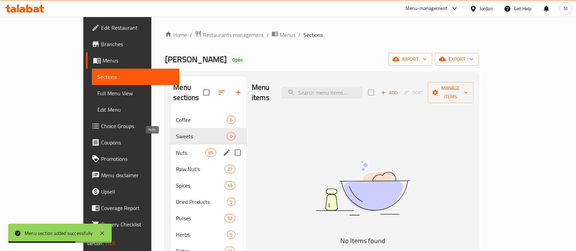
click at [176, 149] on span "Nuts" at bounding box center [190, 153] width 29 height 8
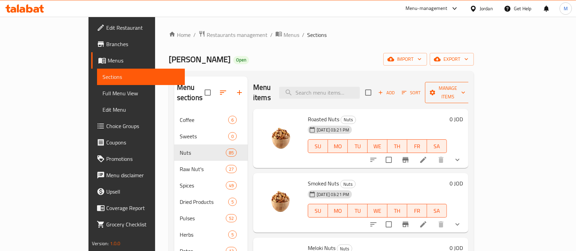
click at [465, 89] on span "Manage items" at bounding box center [447, 92] width 35 height 17
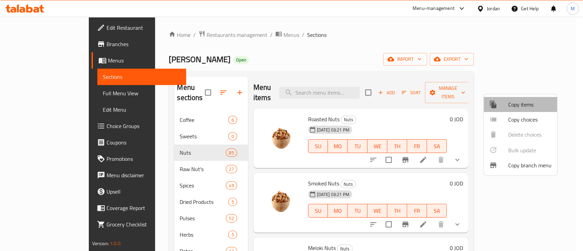
click at [527, 109] on span "Copy items" at bounding box center [529, 104] width 43 height 8
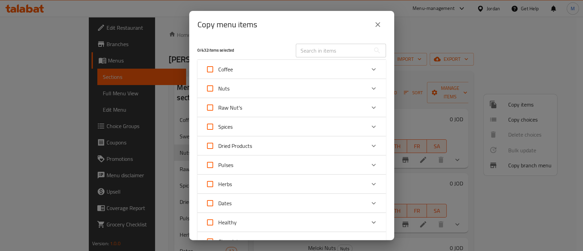
click at [369, 89] on icon "Expand" at bounding box center [373, 88] width 8 height 8
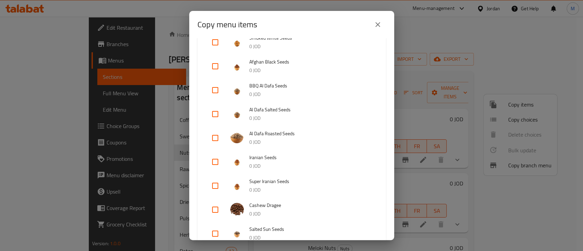
scroll to position [322, 0]
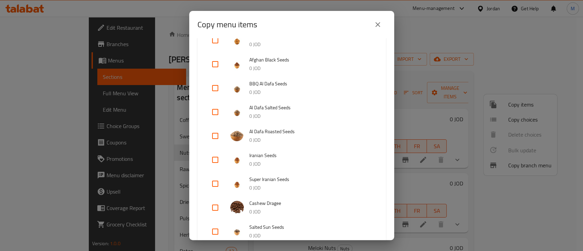
click at [218, 208] on input "checkbox" at bounding box center [215, 207] width 16 height 16
checkbox input "true"
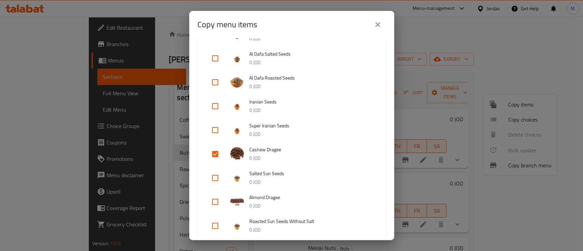
scroll to position [377, 0]
click at [217, 200] on input "checkbox" at bounding box center [215, 201] width 16 height 16
checkbox input "true"
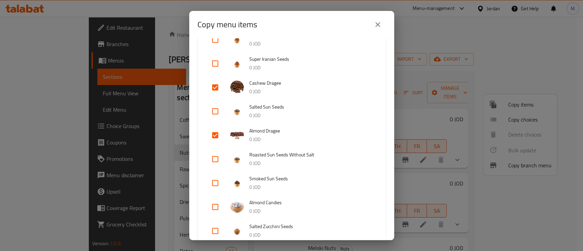
scroll to position [445, 0]
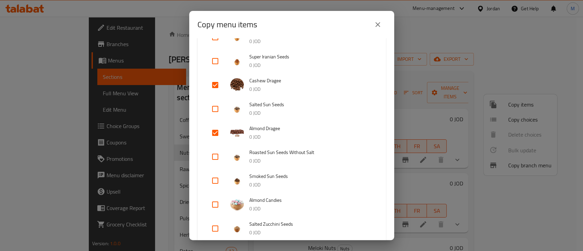
click at [213, 201] on input "checkbox" at bounding box center [215, 204] width 16 height 16
checkbox input "true"
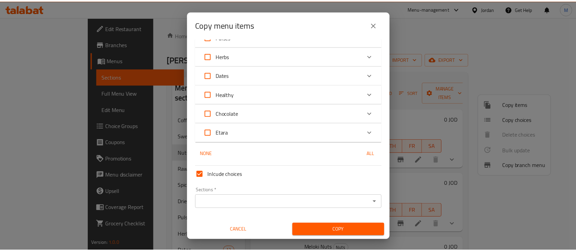
scroll to position [2189, 0]
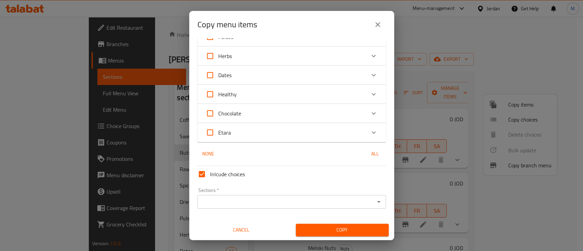
click at [321, 233] on span "Copy" at bounding box center [342, 230] width 82 height 9
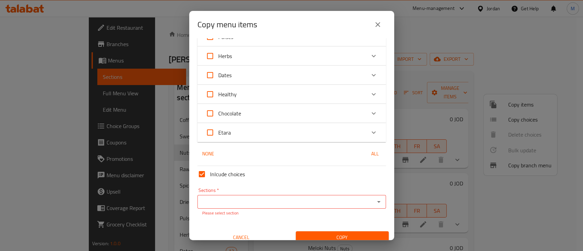
click at [297, 204] on input "Sections   *" at bounding box center [285, 202] width 173 height 10
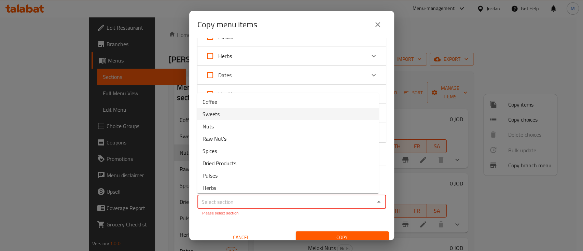
click at [250, 111] on li "Sweets" at bounding box center [288, 114] width 182 height 12
type input "Sweets"
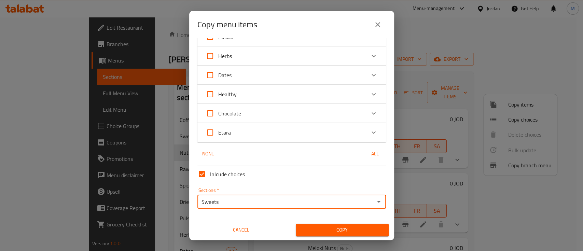
click at [341, 232] on span "Copy" at bounding box center [342, 230] width 82 height 9
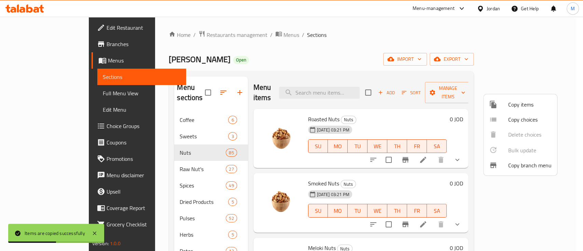
click at [165, 196] on div at bounding box center [291, 125] width 583 height 251
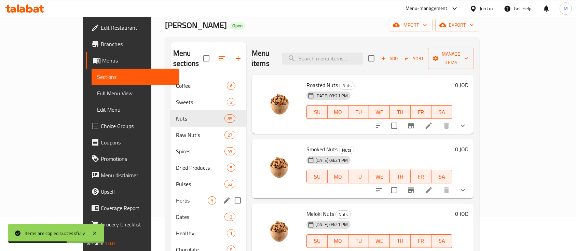
scroll to position [45, 0]
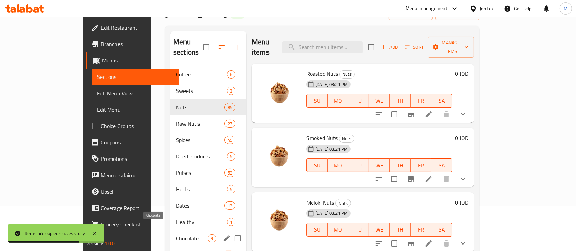
click at [176, 234] on span "Chocolate" at bounding box center [192, 238] width 32 height 8
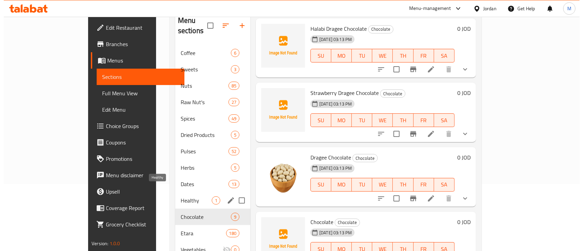
scroll to position [50, 0]
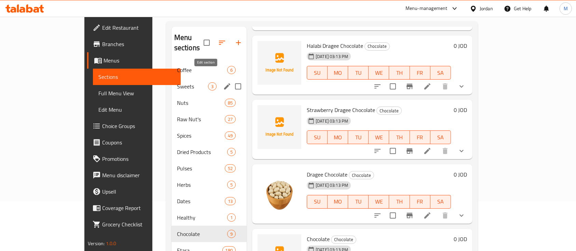
click at [223, 82] on icon "edit" at bounding box center [227, 86] width 8 height 8
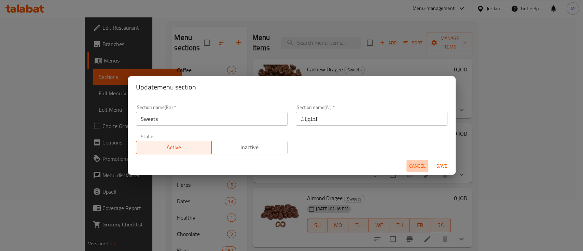
click at [410, 167] on span "Cancel" at bounding box center [417, 166] width 16 height 9
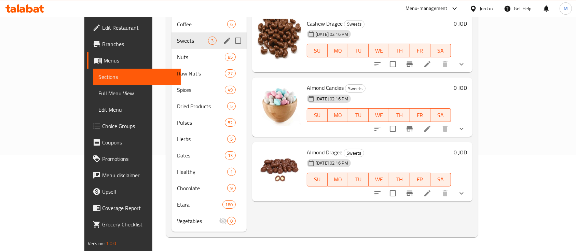
scroll to position [50, 0]
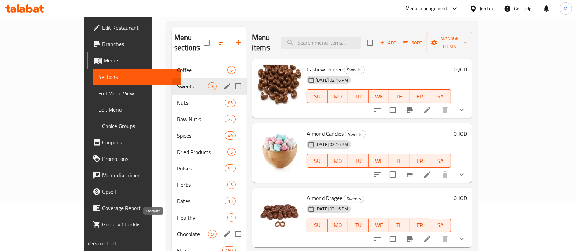
click at [177, 230] on span "Chocolate" at bounding box center [192, 234] width 31 height 8
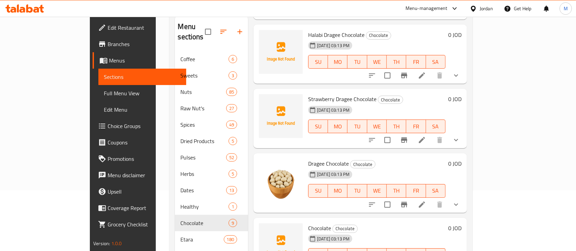
scroll to position [45, 0]
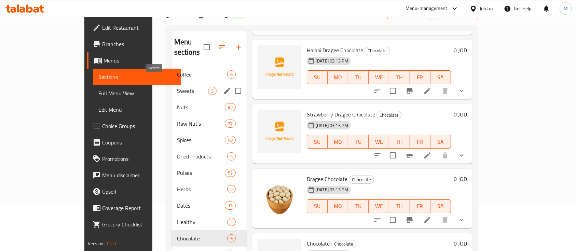
click at [177, 87] on span "Sweets" at bounding box center [192, 91] width 31 height 8
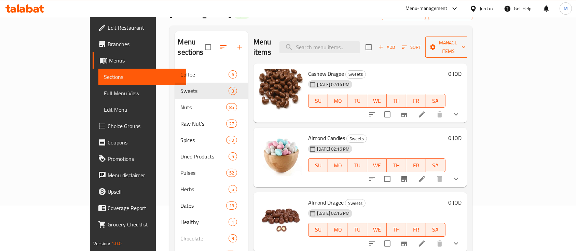
click at [465, 44] on span "Manage items" at bounding box center [448, 47] width 35 height 17
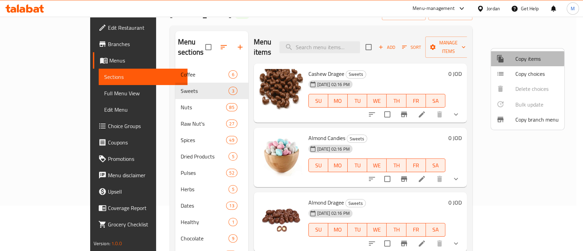
click at [520, 59] on span "Copy items" at bounding box center [536, 59] width 43 height 8
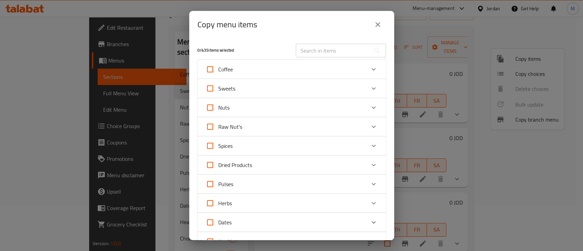
click at [208, 89] on input "Sweets" at bounding box center [210, 88] width 16 height 16
checkbox input "true"
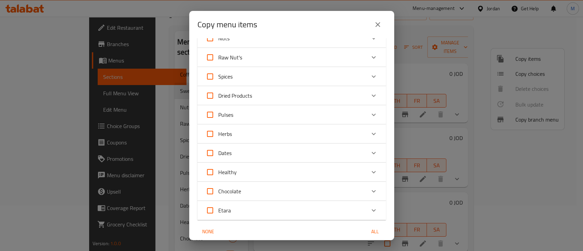
scroll to position [148, 0]
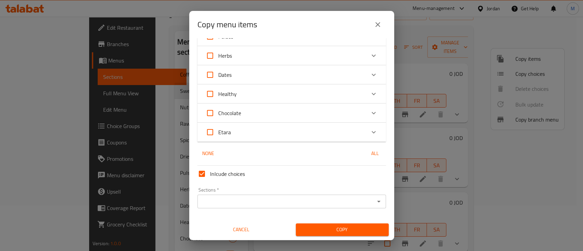
click at [247, 205] on input "Sections   *" at bounding box center [285, 202] width 173 height 10
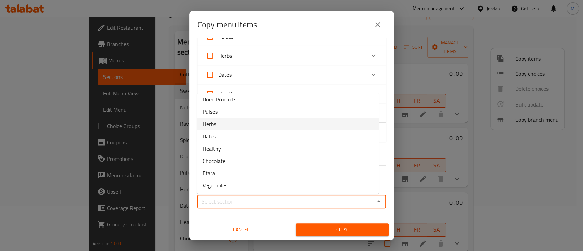
scroll to position [65, 0]
click at [225, 162] on span "Chocolate" at bounding box center [213, 160] width 23 height 8
type input "Chocolate"
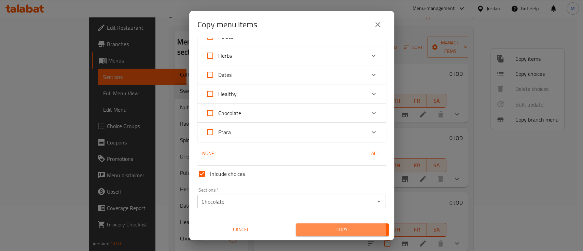
click at [321, 231] on span "Copy" at bounding box center [342, 229] width 82 height 9
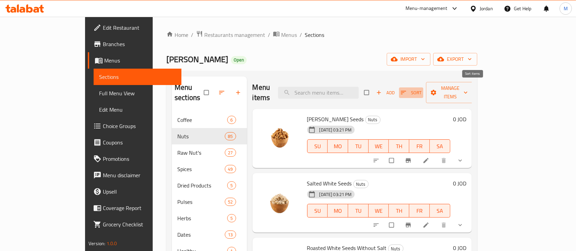
click at [421, 89] on span "Sort" at bounding box center [411, 93] width 21 height 8
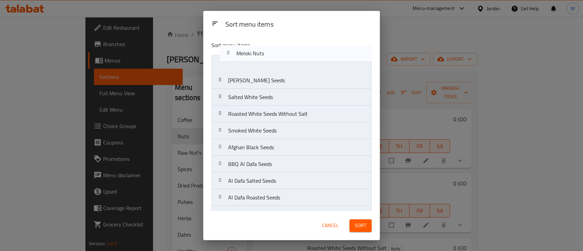
drag, startPoint x: 278, startPoint y: 169, endPoint x: 291, endPoint y: 48, distance: 121.6
click at [289, 46] on div "Sort menu items [PERSON_NAME] Seeds Salted White Seeds Roasted White Seeds With…" at bounding box center [291, 124] width 177 height 176
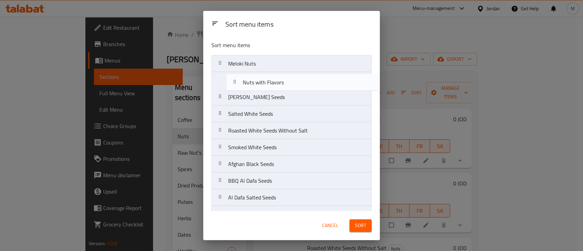
drag, startPoint x: 305, startPoint y: 186, endPoint x: 320, endPoint y: 80, distance: 107.3
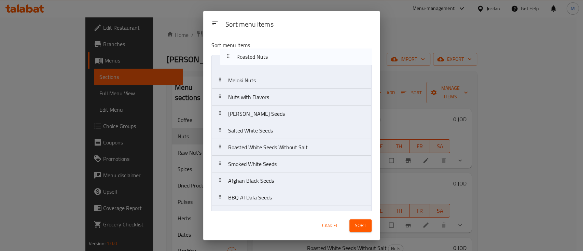
drag, startPoint x: 289, startPoint y: 169, endPoint x: 297, endPoint y: 53, distance: 116.4
click at [297, 53] on div "Sort menu items Meloki Nuts Nuts with Flavors Curry Seeds Salted White Seeds Ro…" at bounding box center [291, 124] width 177 height 176
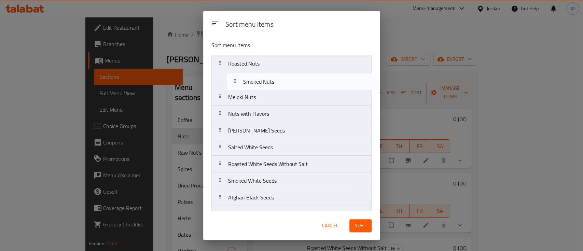
drag, startPoint x: 275, startPoint y: 169, endPoint x: 290, endPoint y: 81, distance: 89.4
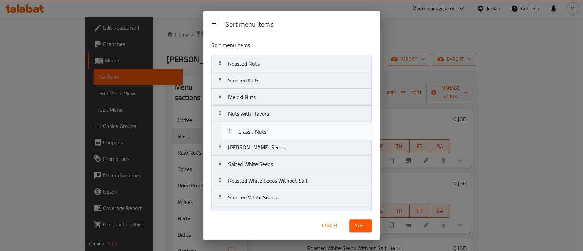
drag, startPoint x: 279, startPoint y: 169, endPoint x: 292, endPoint y: 130, distance: 40.6
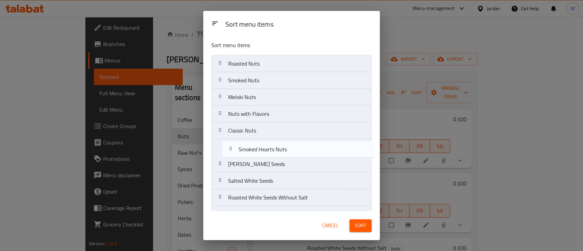
drag, startPoint x: 301, startPoint y: 168, endPoint x: 311, endPoint y: 148, distance: 22.6
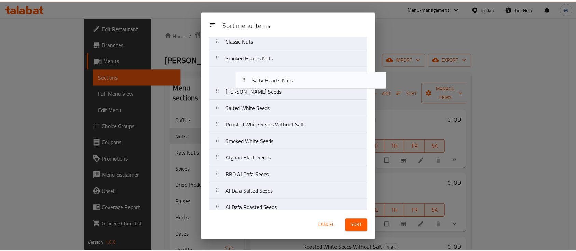
scroll to position [88, 0]
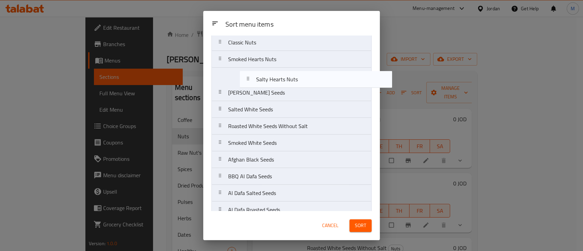
drag, startPoint x: 313, startPoint y: 167, endPoint x: 342, endPoint y: 78, distance: 93.7
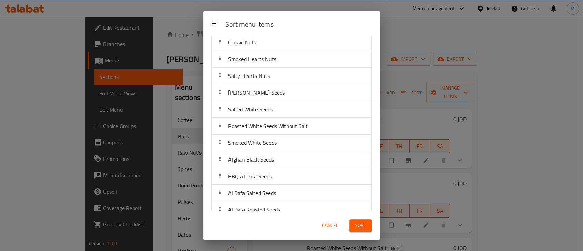
click at [363, 221] on button "Sort" at bounding box center [360, 225] width 22 height 13
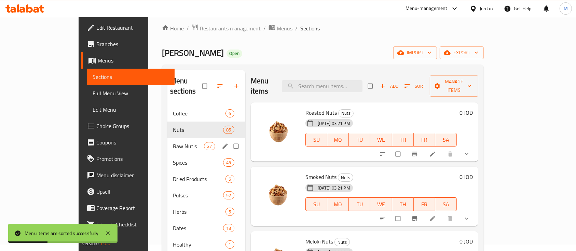
scroll to position [0, 0]
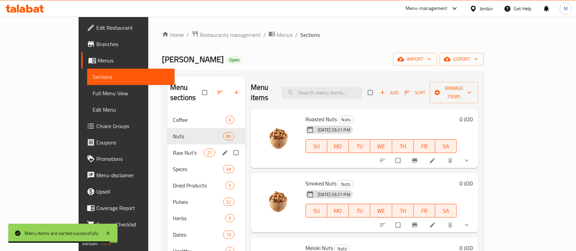
click at [173, 149] on span "Raw Nut's" at bounding box center [188, 153] width 31 height 8
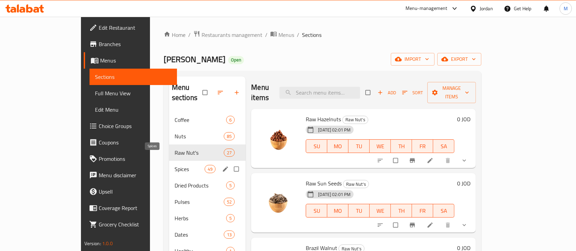
click at [174, 165] on span "Spices" at bounding box center [189, 169] width 30 height 8
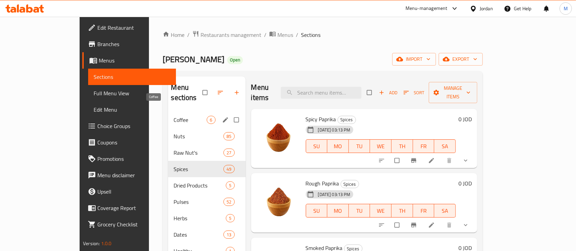
click at [173, 116] on span "Coffee" at bounding box center [189, 120] width 33 height 8
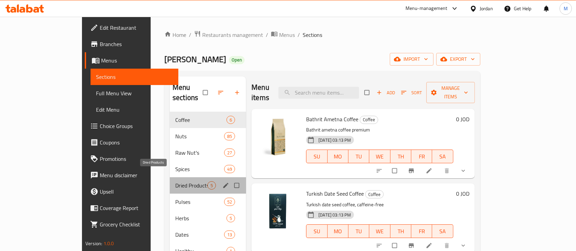
click at [175, 181] on span "Dried Products" at bounding box center [191, 185] width 32 height 8
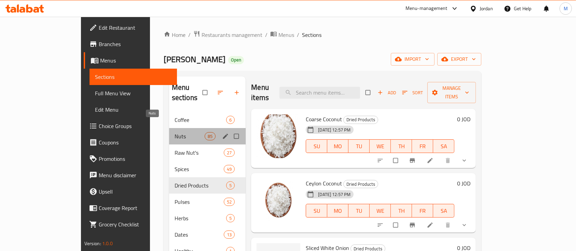
click at [174, 132] on span "Nuts" at bounding box center [189, 136] width 30 height 8
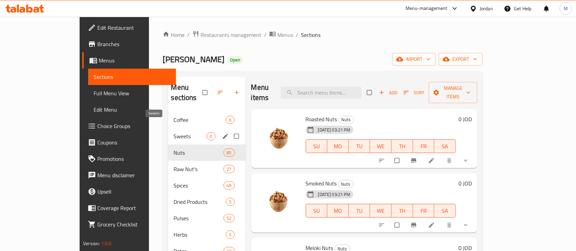
click at [173, 132] on span "Sweets" at bounding box center [189, 136] width 33 height 8
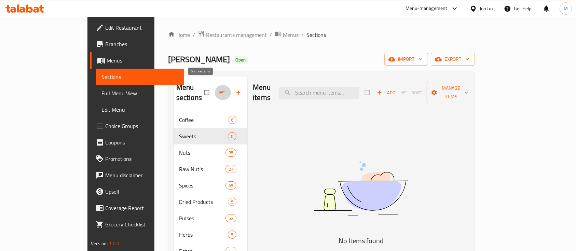
click at [219, 89] on icon "button" at bounding box center [222, 92] width 7 height 7
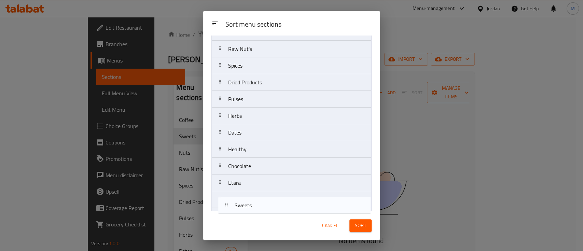
scroll to position [64, 0]
drag, startPoint x: 271, startPoint y: 83, endPoint x: 277, endPoint y: 209, distance: 126.2
click at [277, 212] on div "Sort menu sections Sort menu sections Coffee Sweets Nuts Raw Nut's Spices Dried…" at bounding box center [291, 125] width 177 height 229
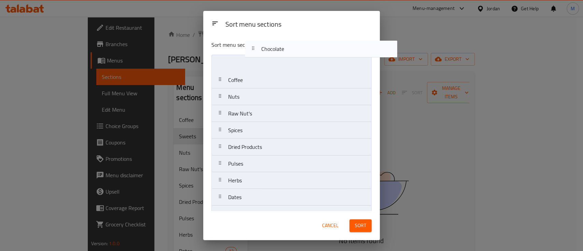
scroll to position [0, 0]
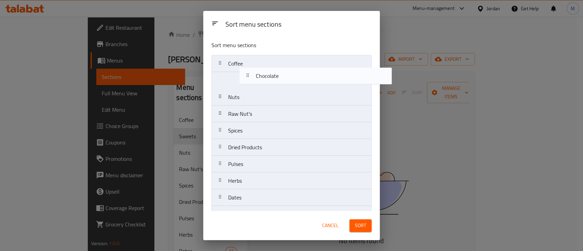
drag, startPoint x: 270, startPoint y: 153, endPoint x: 299, endPoint y: 77, distance: 81.3
click at [299, 77] on nav "Coffee Nuts Raw Nut's Spices Dried Products Pulses Herbs Dates Healthy Chocolat…" at bounding box center [291, 164] width 160 height 218
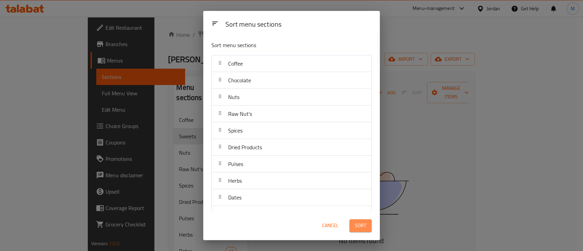
click at [360, 223] on span "Sort" at bounding box center [360, 225] width 11 height 9
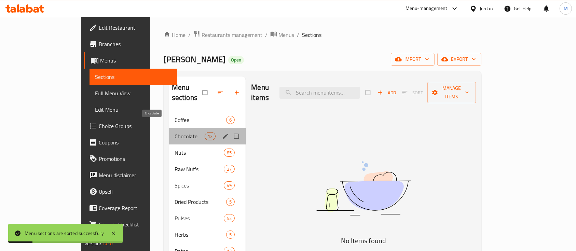
click at [174, 132] on span "Chocolate" at bounding box center [189, 136] width 30 height 8
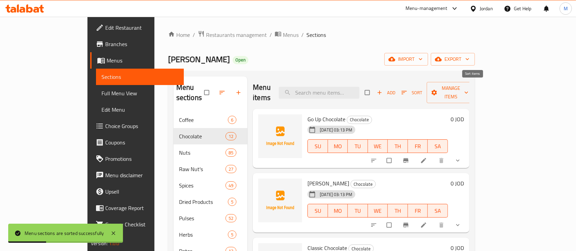
click at [422, 90] on span "Sort" at bounding box center [411, 93] width 21 height 8
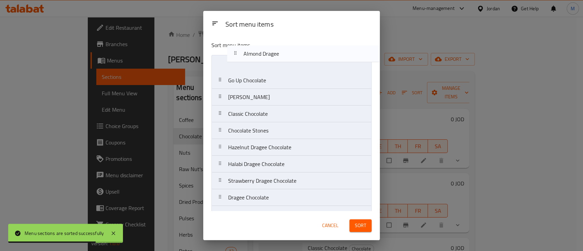
drag, startPoint x: 307, startPoint y: 201, endPoint x: 322, endPoint y: 54, distance: 148.3
click at [322, 54] on div "Sort menu items Go Up Chocolate Daniela Chocolate Classic Chocolate Chocolate S…" at bounding box center [291, 124] width 177 height 176
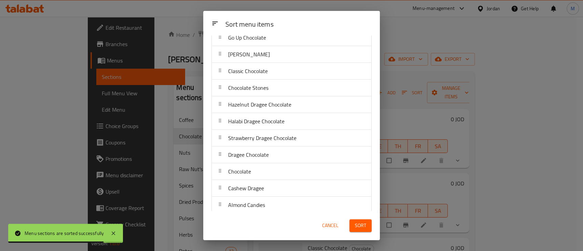
scroll to position [47, 0]
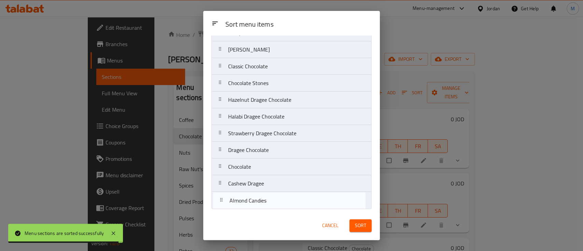
drag, startPoint x: 292, startPoint y: 201, endPoint x: 293, endPoint y: 196, distance: 4.9
click at [293, 196] on nav "Almond Dragee Go Up Chocolate Daniela Chocolate Classic Chocolate Chocolate Sto…" at bounding box center [291, 108] width 160 height 201
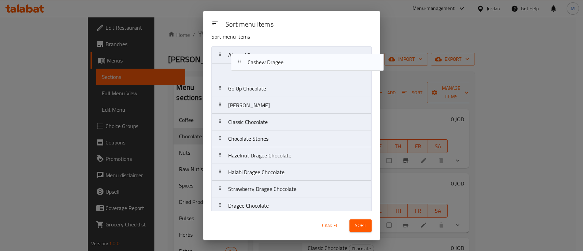
scroll to position [0, 0]
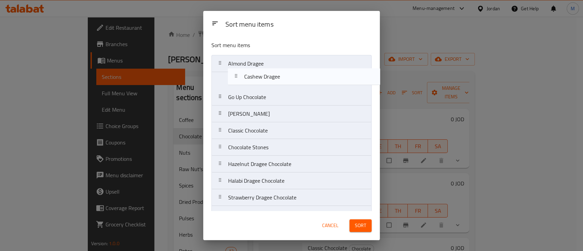
click at [308, 76] on nav "Almond Dragee Go Up Chocolate Daniela Chocolate Classic Chocolate Chocolate Sto…" at bounding box center [291, 155] width 160 height 201
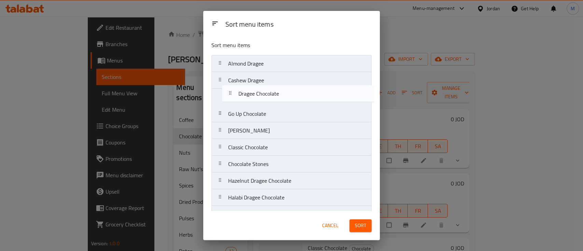
drag, startPoint x: 296, startPoint y: 169, endPoint x: 307, endPoint y: 94, distance: 75.5
click at [307, 94] on nav "Almond Dragee Cashew Dragee Go Up Chocolate Daniela Chocolate Classic Chocolate…" at bounding box center [291, 155] width 160 height 201
drag, startPoint x: 301, startPoint y: 201, endPoint x: 310, endPoint y: 91, distance: 110.4
click at [310, 91] on nav "Almond Dragee Cashew Dragee Dragee Chocolate Go Up Chocolate Daniela Chocolate …" at bounding box center [291, 155] width 160 height 201
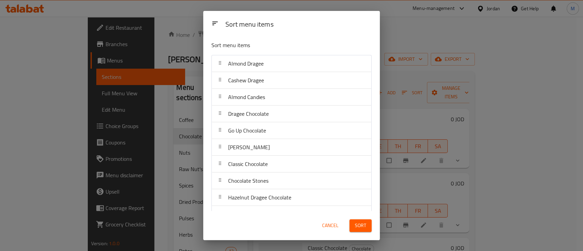
click at [363, 225] on span "Sort" at bounding box center [360, 225] width 11 height 9
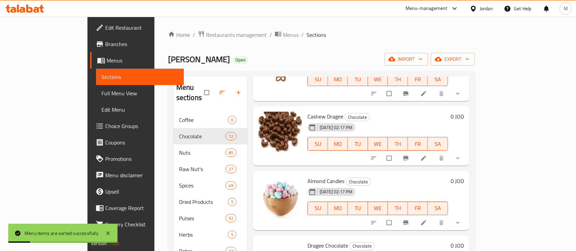
scroll to position [45, 0]
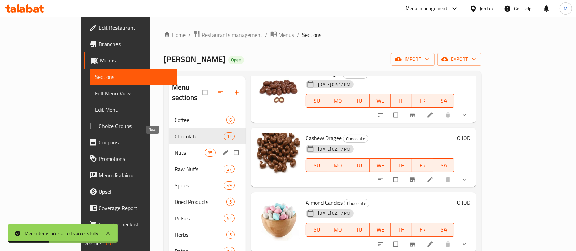
click at [174, 149] on span "Nuts" at bounding box center [189, 153] width 30 height 8
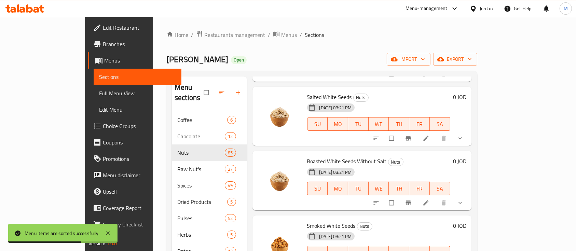
scroll to position [592, 0]
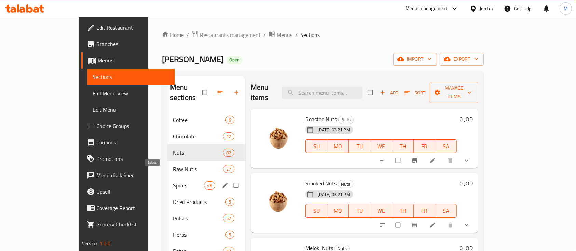
click at [173, 181] on span "Spices" at bounding box center [188, 185] width 31 height 8
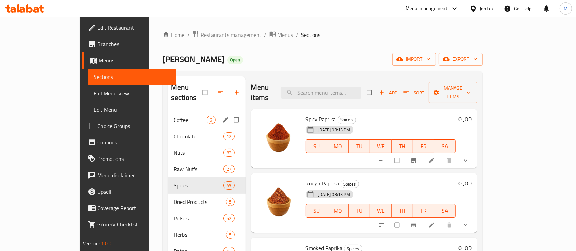
click at [173, 116] on span "Coffee" at bounding box center [189, 120] width 33 height 8
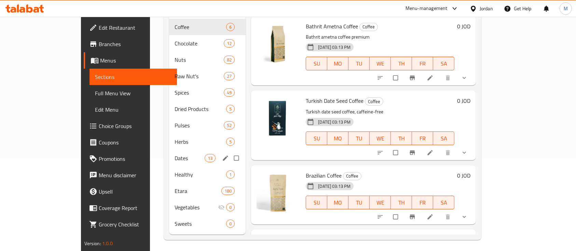
scroll to position [94, 0]
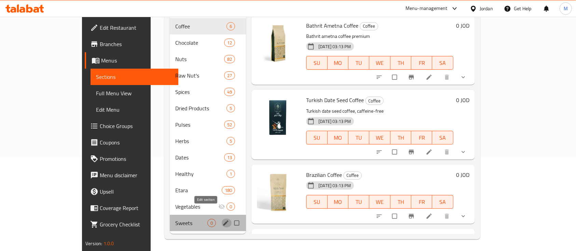
click at [222, 220] on icon "edit" at bounding box center [225, 223] width 7 height 7
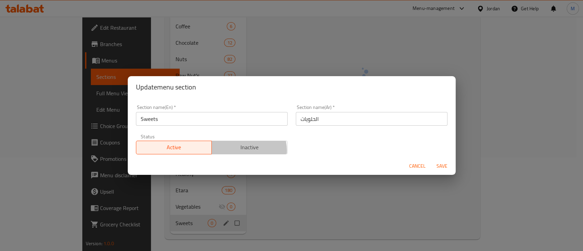
click at [242, 151] on span "Inactive" at bounding box center [249, 147] width 70 height 10
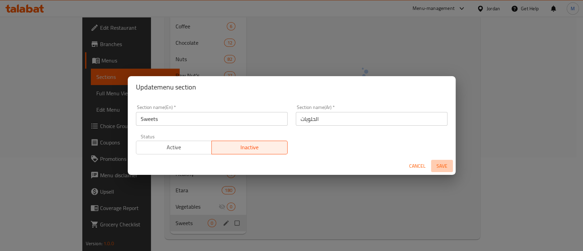
click at [446, 165] on span "Save" at bounding box center [442, 166] width 16 height 9
